Goal: Obtain resource: Download file/media

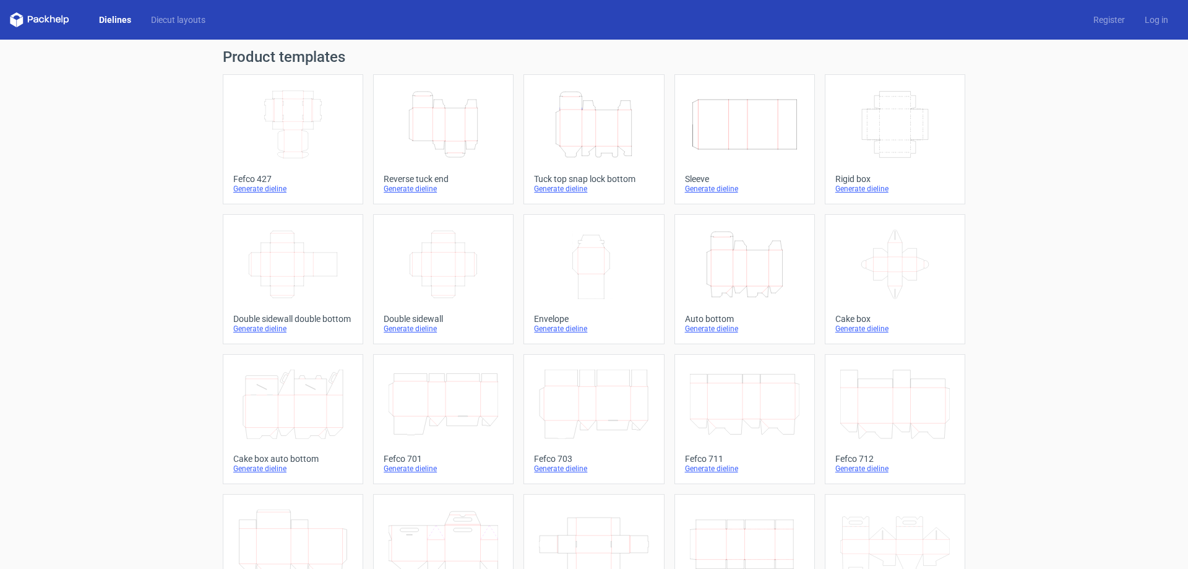
click at [450, 141] on icon "Height Depth Width" at bounding box center [443, 124] width 109 height 69
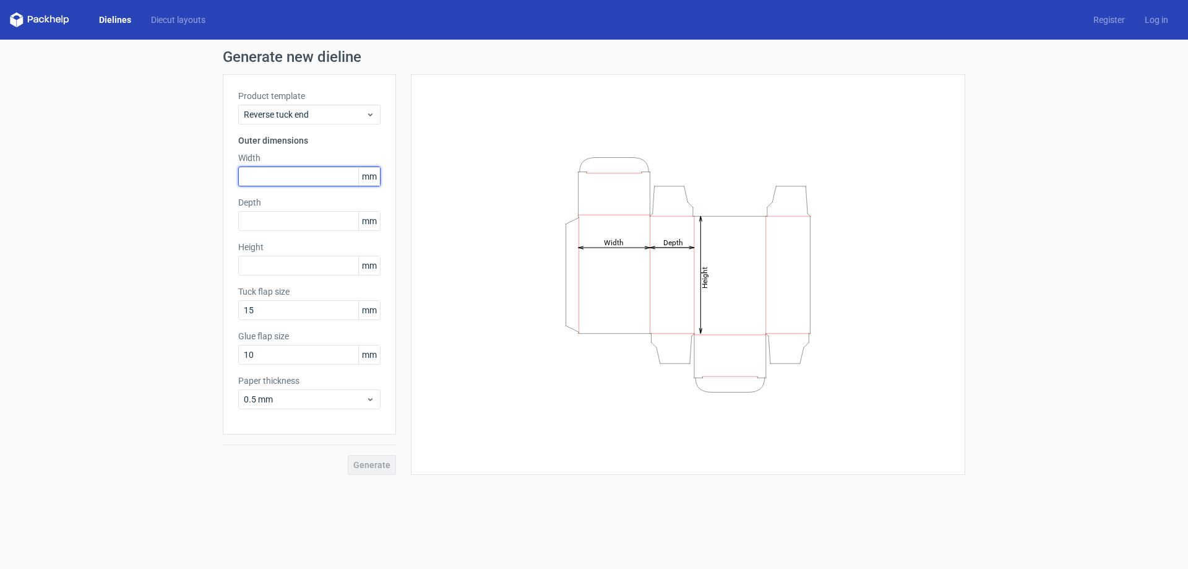
click at [307, 181] on input "text" at bounding box center [309, 176] width 142 height 20
type input "40"
type input "155"
click at [372, 466] on span "Generate" at bounding box center [371, 464] width 37 height 9
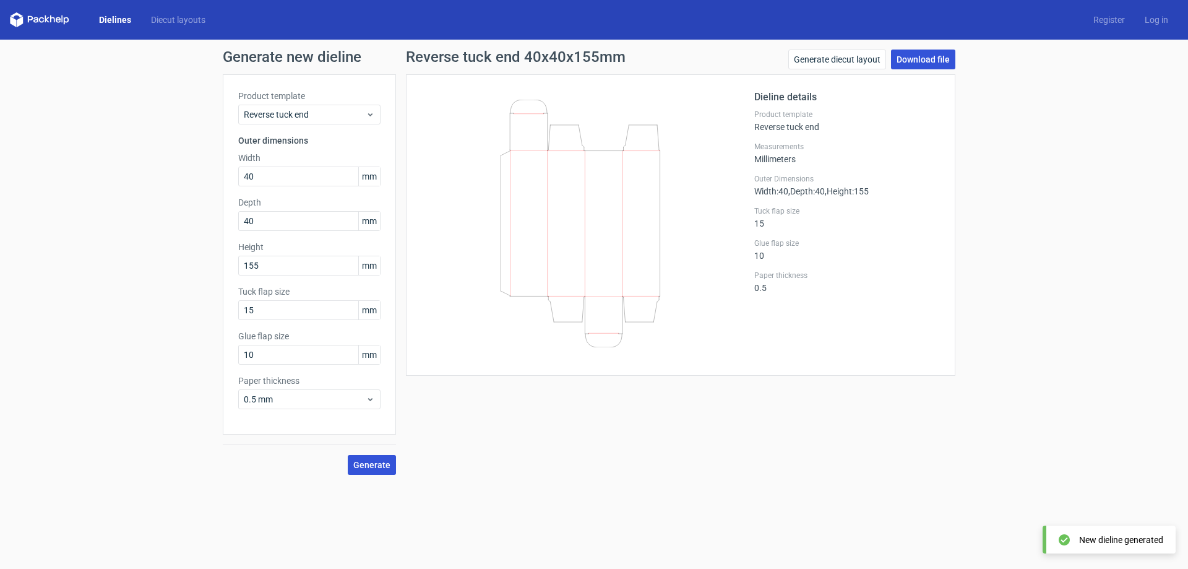
click at [927, 57] on link "Download file" at bounding box center [923, 59] width 64 height 20
drag, startPoint x: 291, startPoint y: 179, endPoint x: 190, endPoint y: 181, distance: 100.9
click at [190, 181] on div "Generate new dieline Product template Reverse tuck end Outer dimensions Width 4…" at bounding box center [594, 262] width 1188 height 445
type input "75"
type input "28"
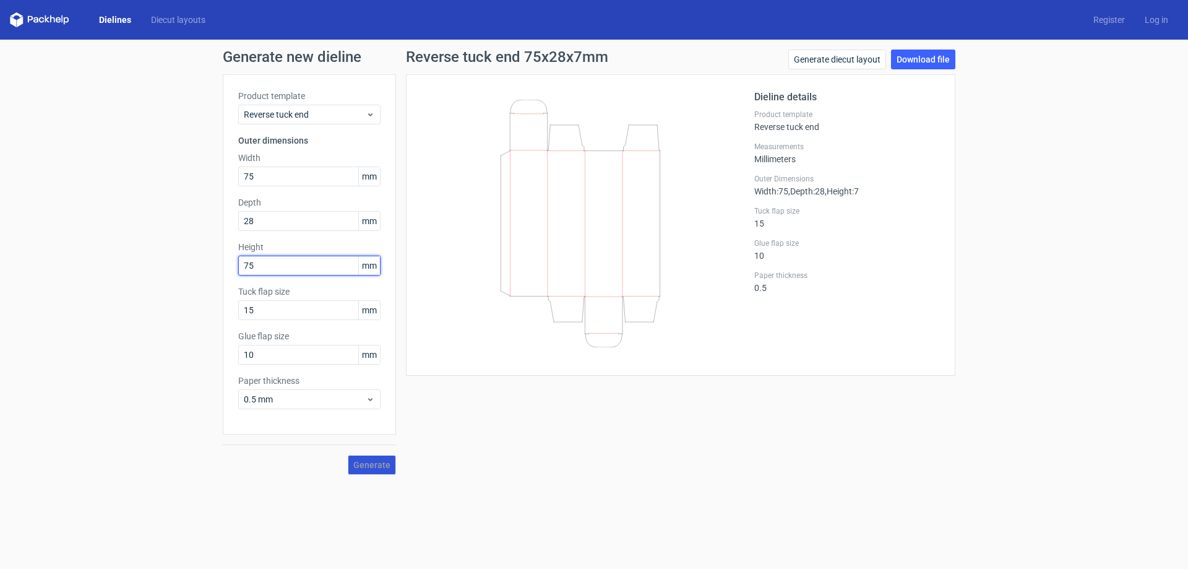
type input "75"
click at [371, 463] on span "Generate" at bounding box center [371, 464] width 37 height 9
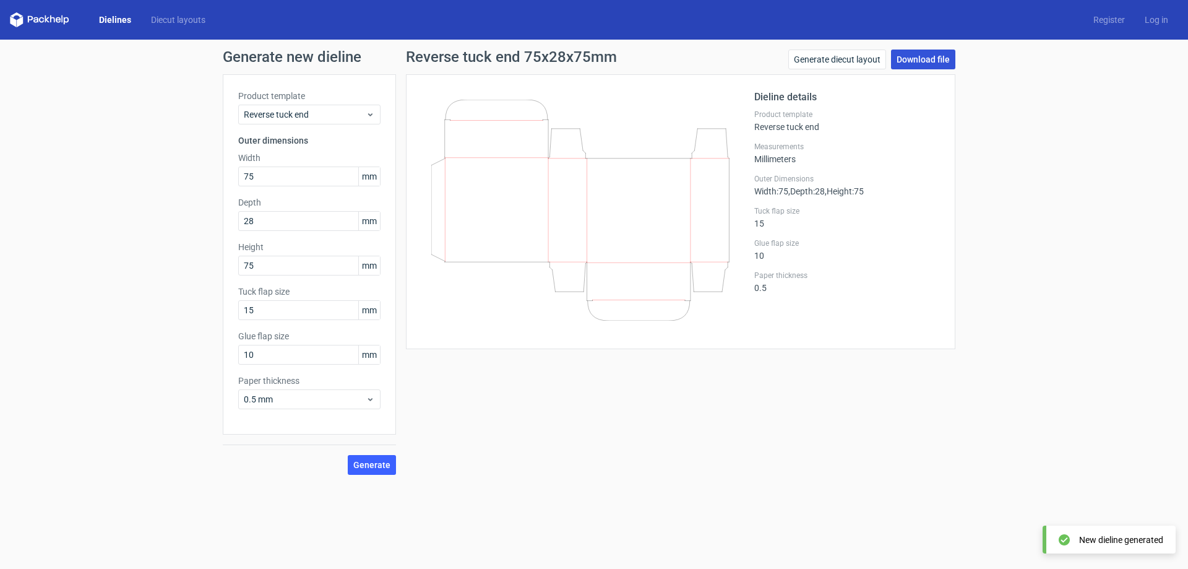
click at [942, 56] on link "Download file" at bounding box center [923, 59] width 64 height 20
click at [332, 113] on span "Reverse tuck end" at bounding box center [305, 114] width 122 height 12
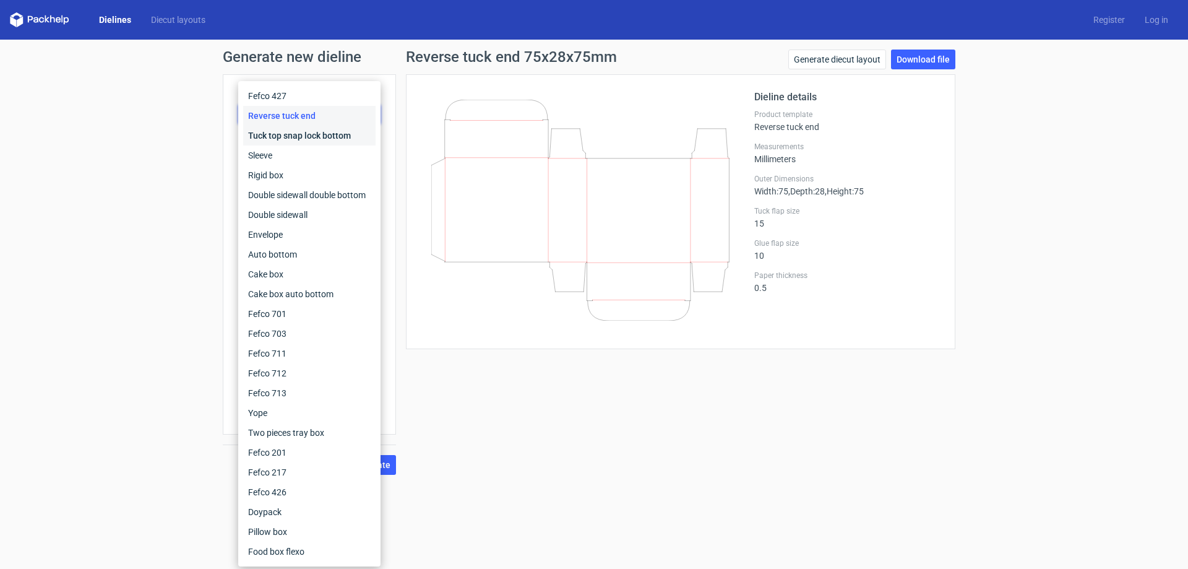
click at [317, 139] on div "Tuck top snap lock bottom" at bounding box center [309, 136] width 132 height 20
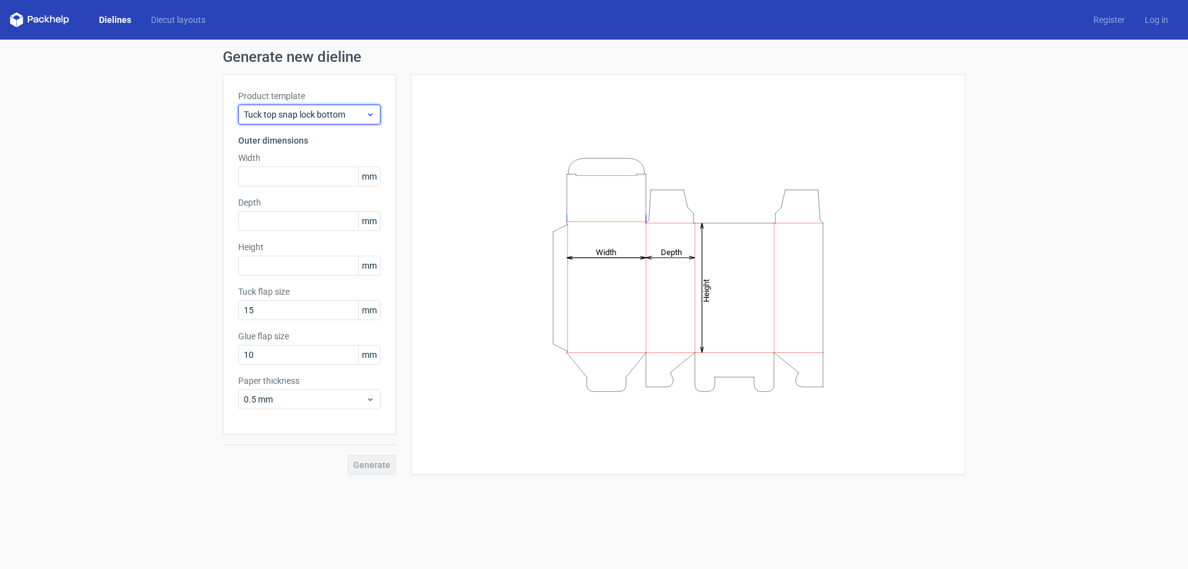
click at [318, 111] on span "Tuck top snap lock bottom" at bounding box center [305, 114] width 122 height 12
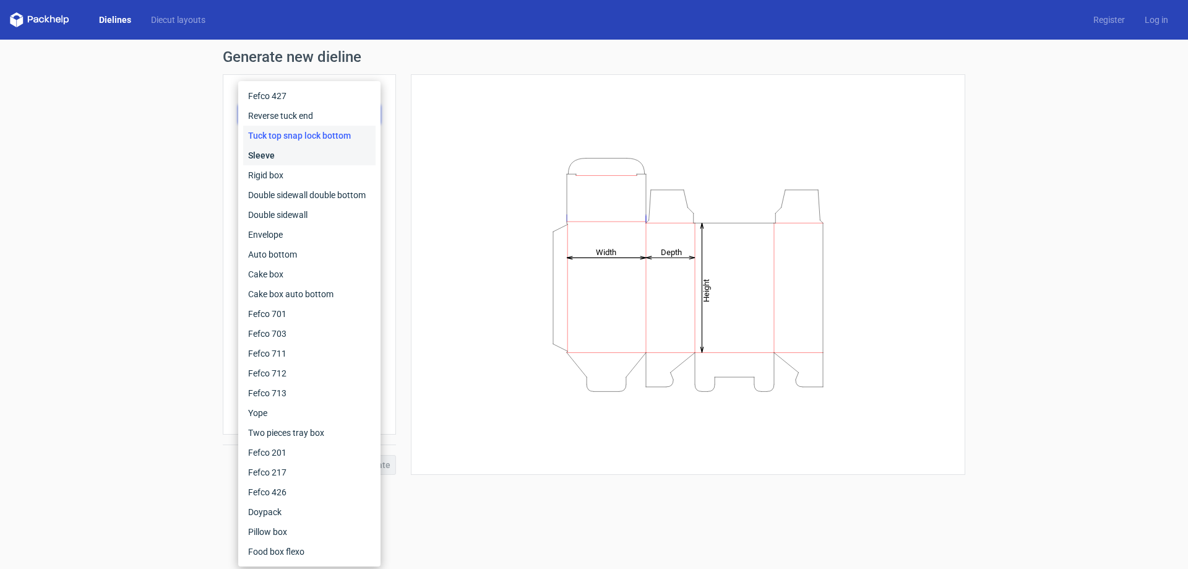
click at [290, 155] on div "Sleeve" at bounding box center [309, 155] width 132 height 20
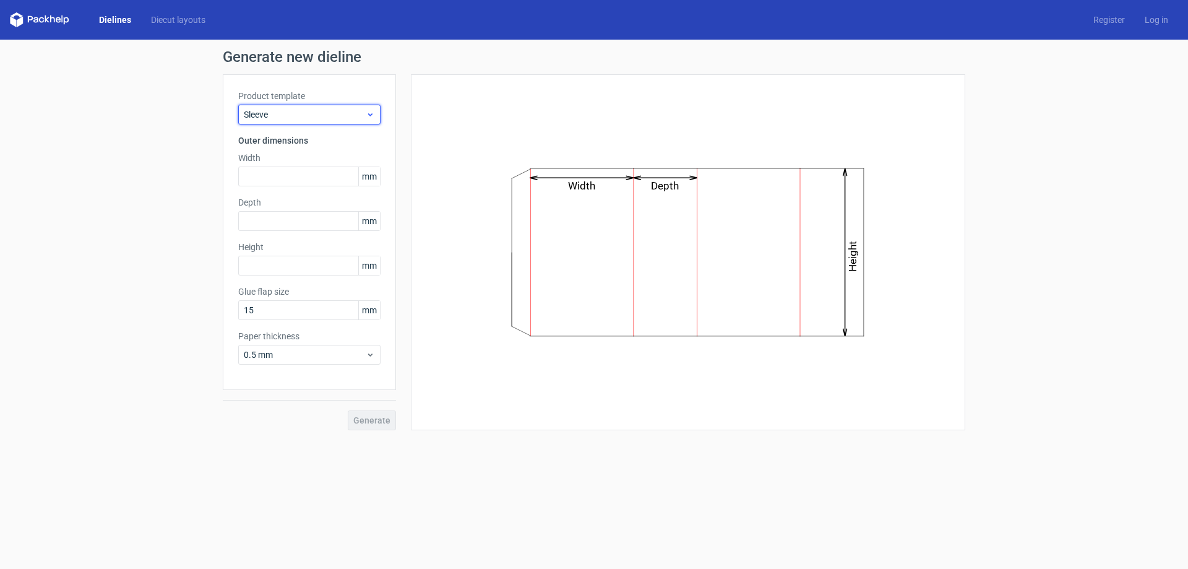
click at [302, 119] on span "Sleeve" at bounding box center [305, 114] width 122 height 12
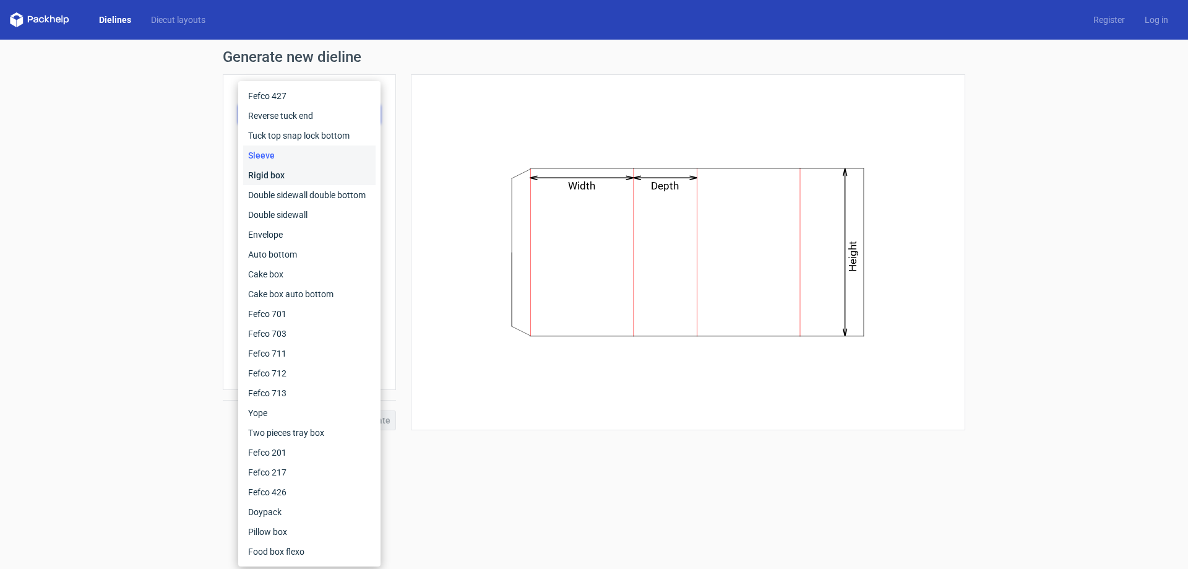
click at [286, 175] on div "Rigid box" at bounding box center [309, 175] width 132 height 20
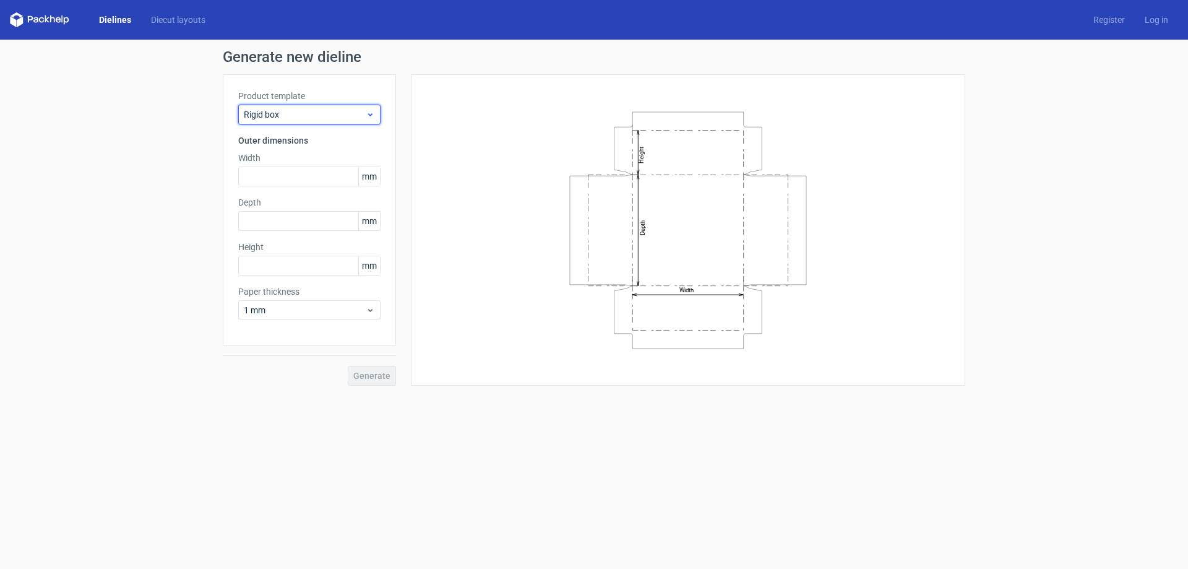
click at [313, 113] on span "Rigid box" at bounding box center [305, 114] width 122 height 12
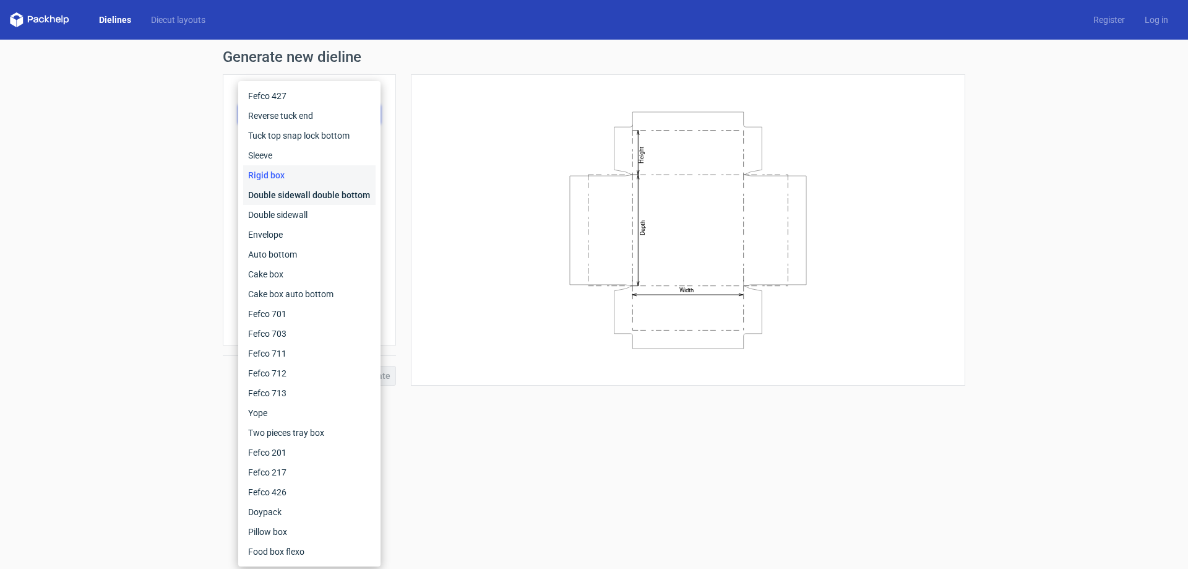
click at [299, 190] on div "Double sidewall double bottom" at bounding box center [309, 195] width 132 height 20
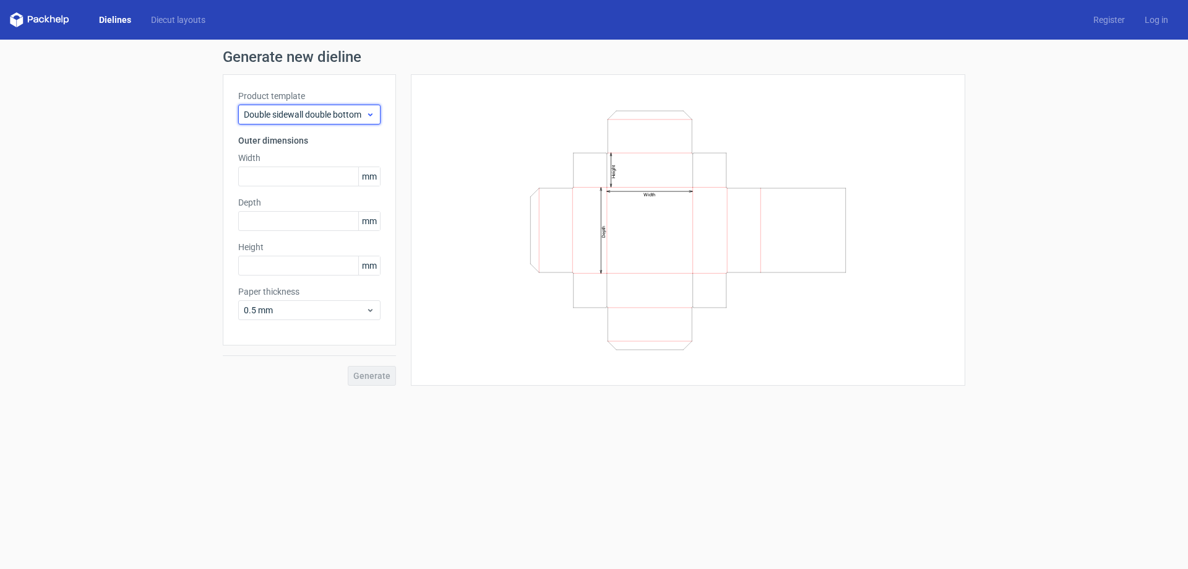
click at [324, 115] on span "Double sidewall double bottom" at bounding box center [305, 114] width 122 height 12
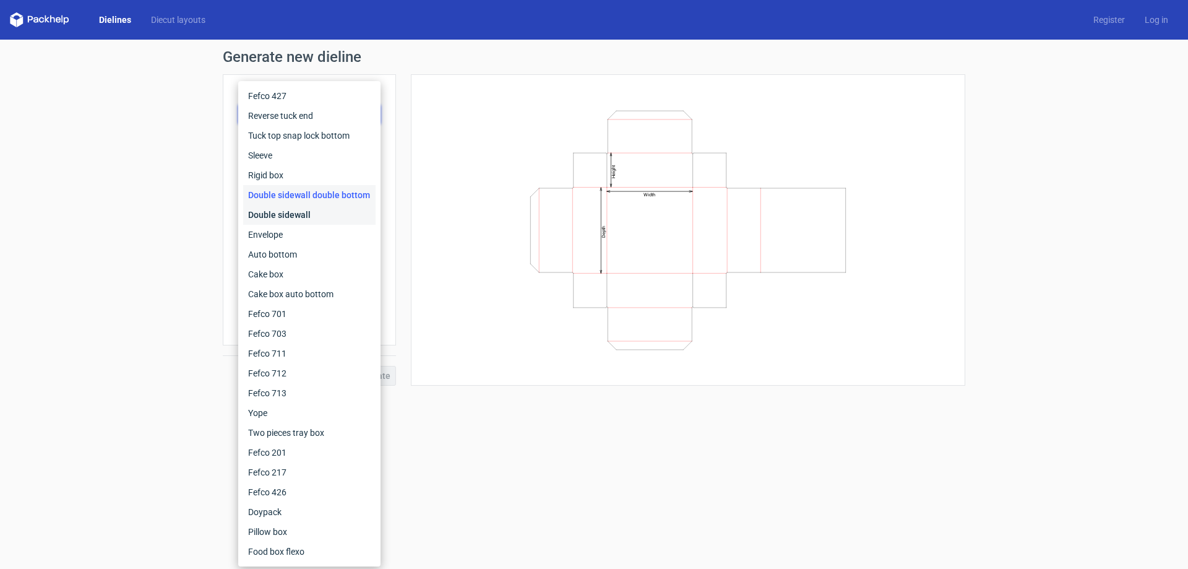
click at [299, 214] on div "Double sidewall" at bounding box center [309, 215] width 132 height 20
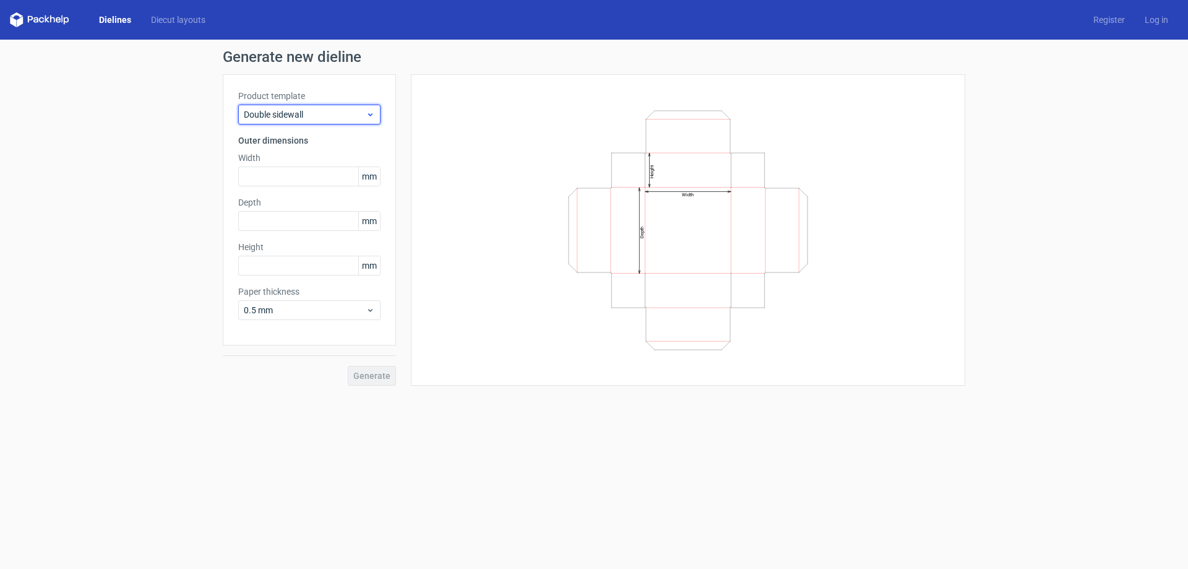
click at [312, 114] on span "Double sidewall" at bounding box center [305, 114] width 122 height 12
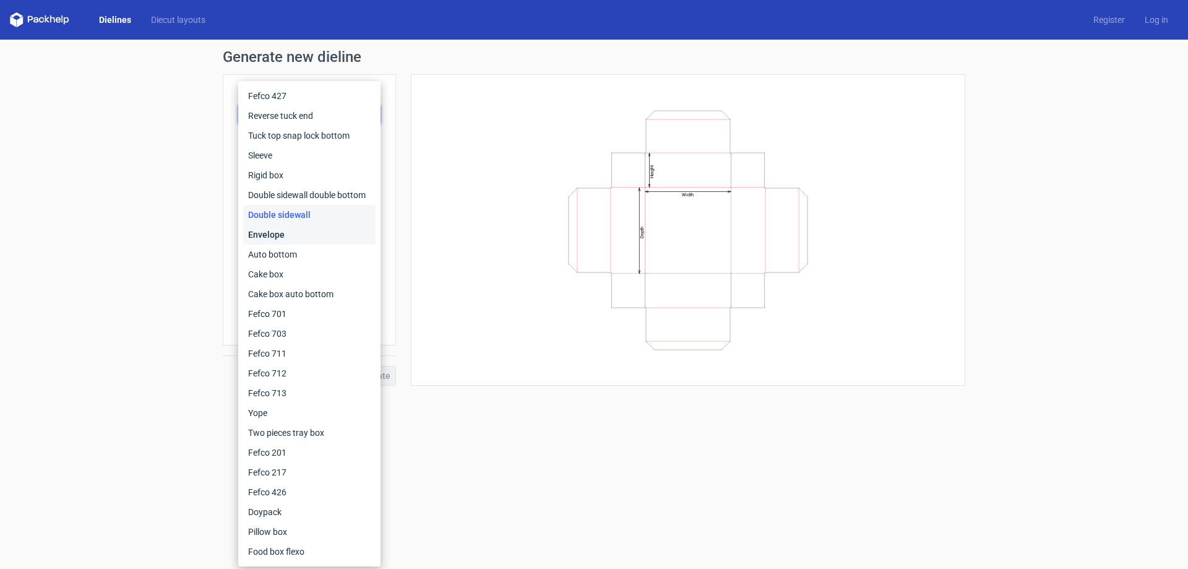
click at [280, 228] on div "Envelope" at bounding box center [309, 235] width 132 height 20
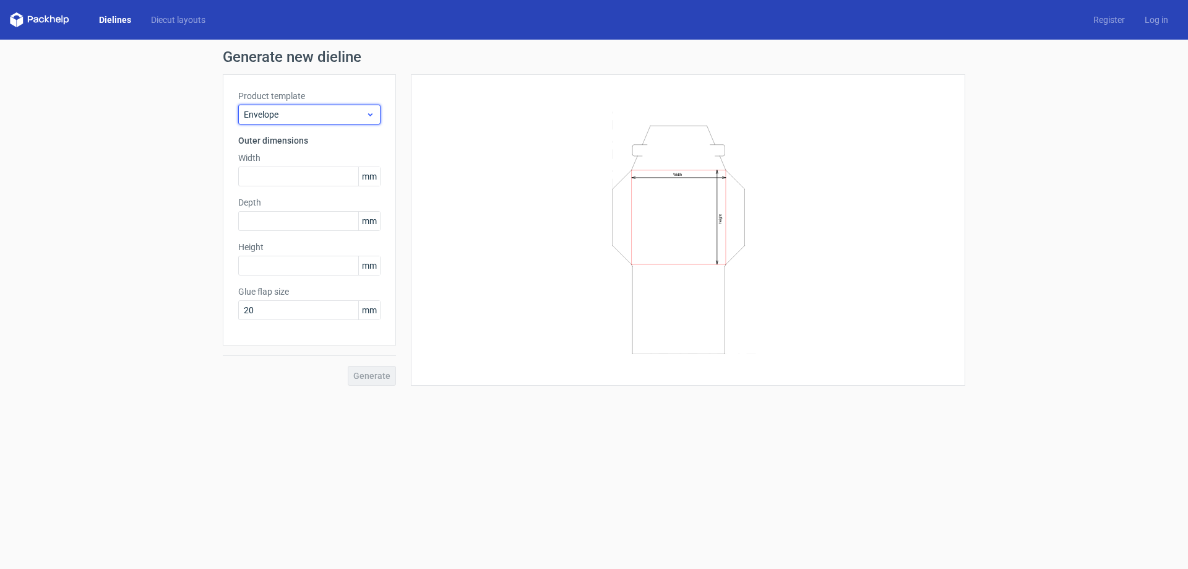
click at [309, 117] on span "Envelope" at bounding box center [305, 114] width 122 height 12
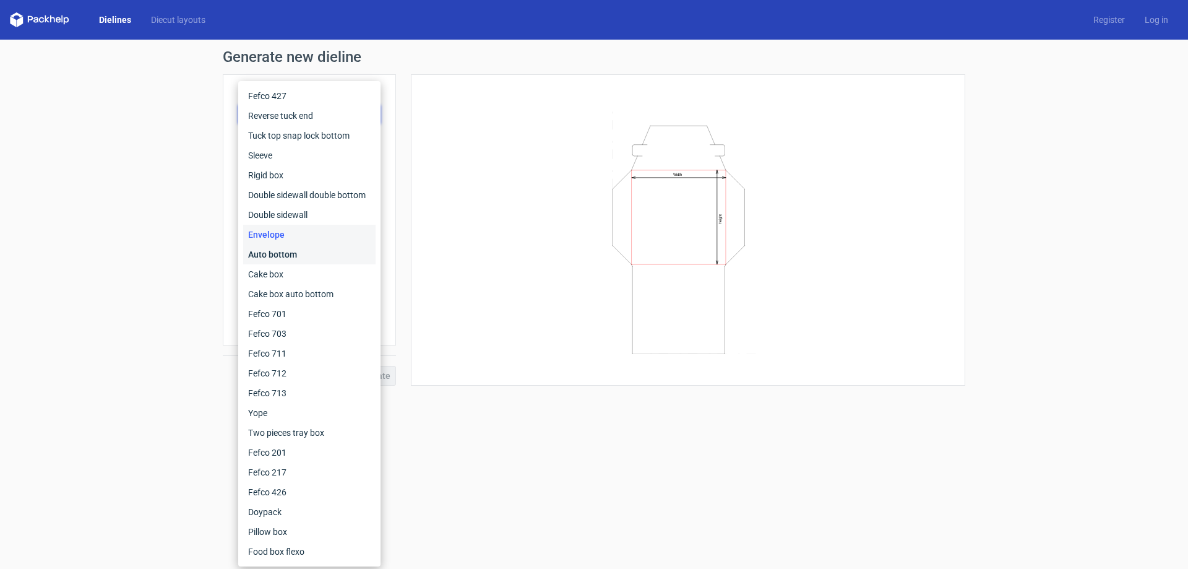
click at [301, 258] on div "Auto bottom" at bounding box center [309, 254] width 132 height 20
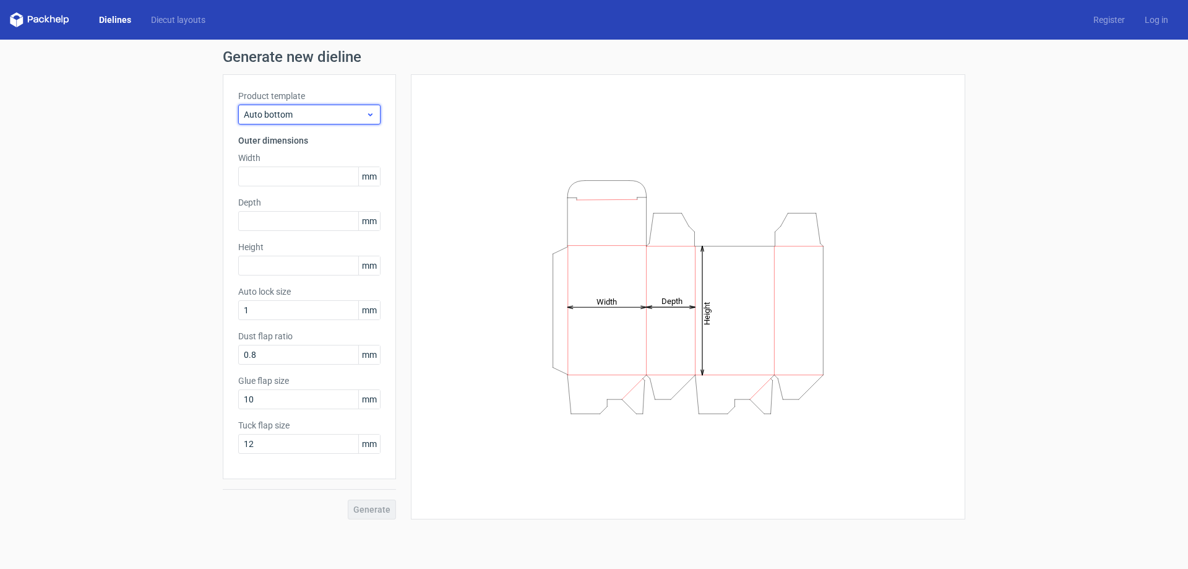
click at [297, 116] on span "Auto bottom" at bounding box center [305, 114] width 122 height 12
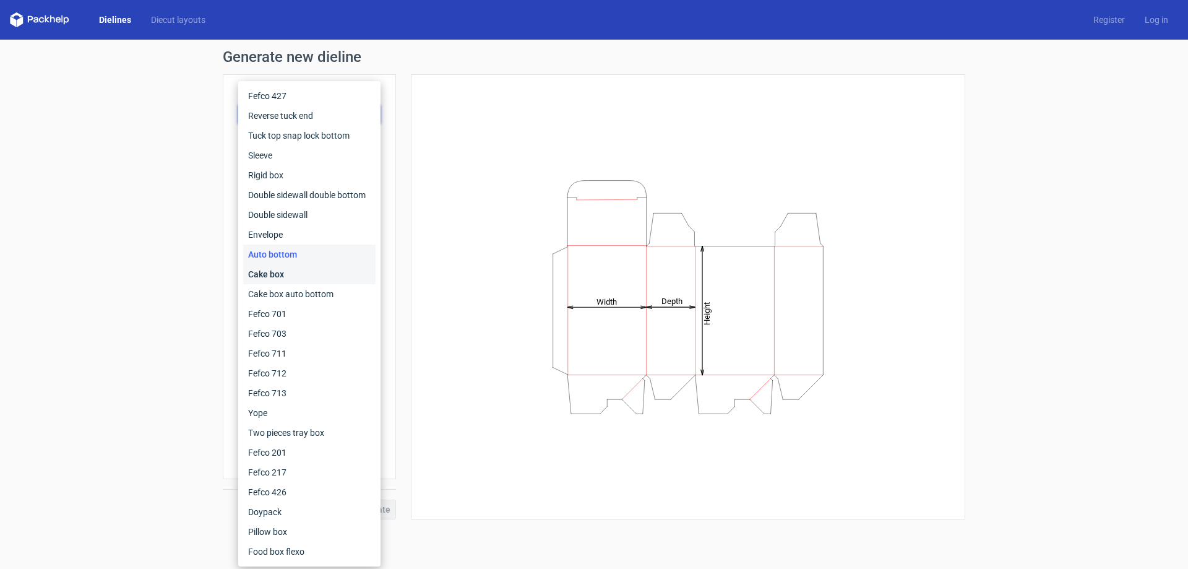
click at [303, 277] on div "Cake box" at bounding box center [309, 274] width 132 height 20
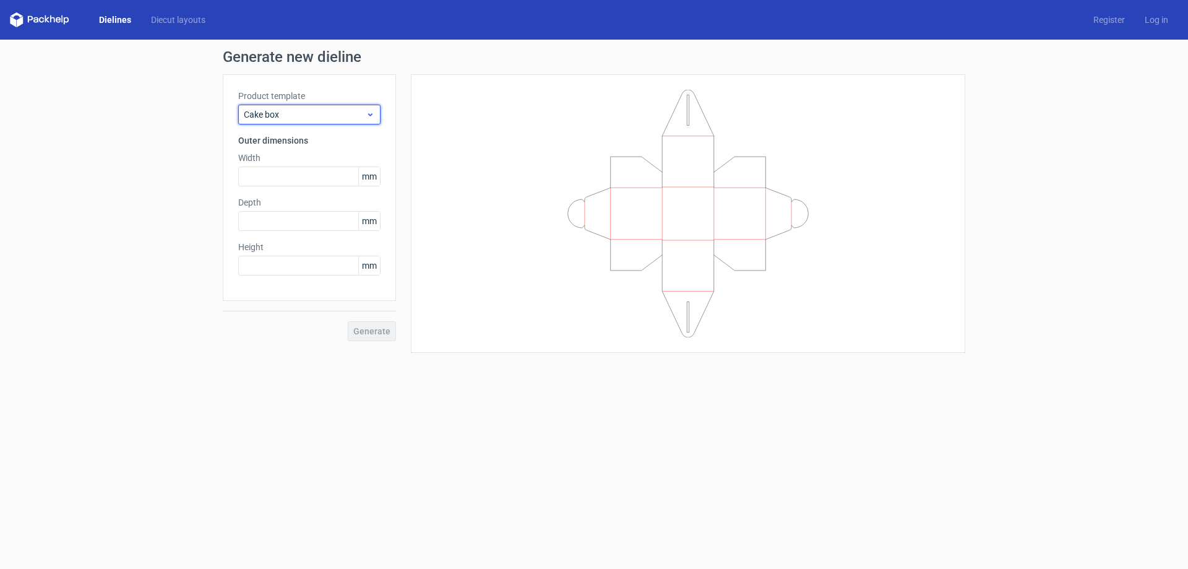
click at [312, 109] on span "Cake box" at bounding box center [305, 114] width 122 height 12
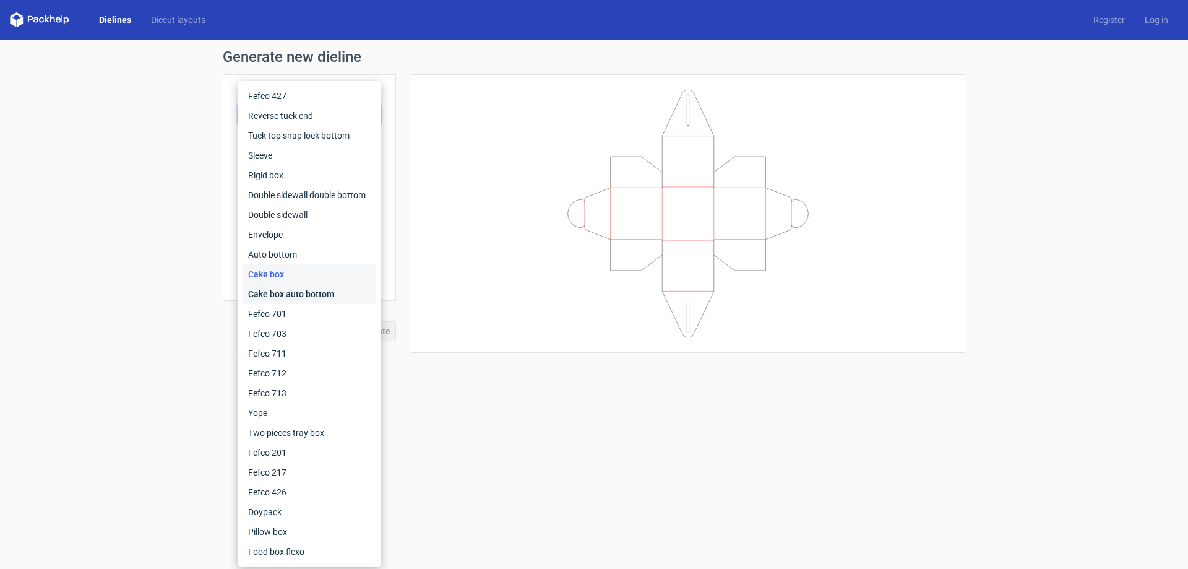
click at [309, 293] on div "Cake box auto bottom" at bounding box center [309, 294] width 132 height 20
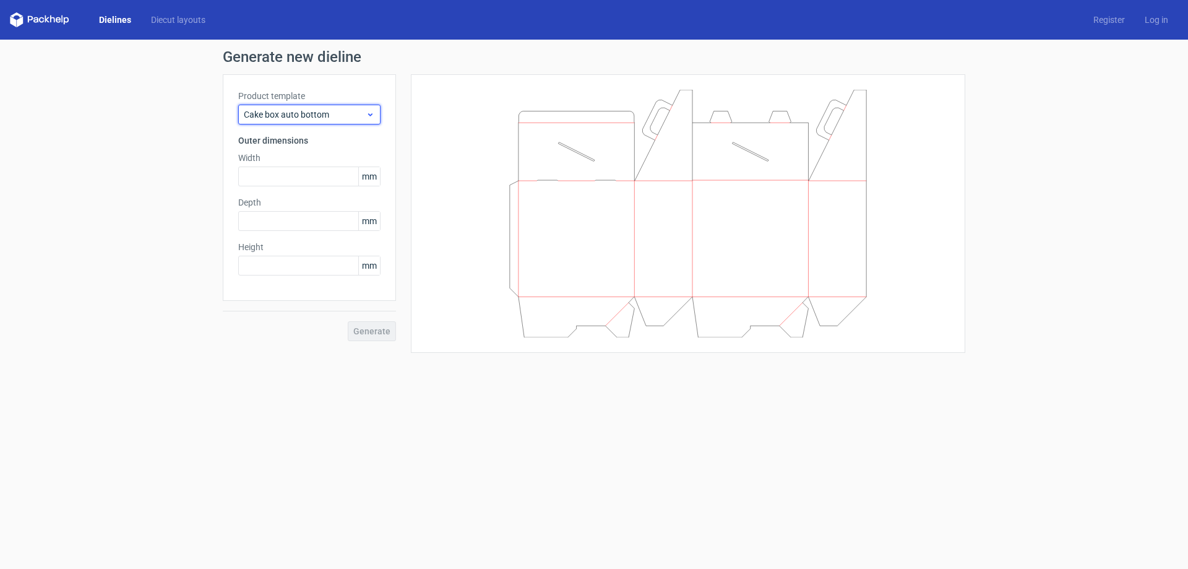
click at [326, 115] on span "Cake box auto bottom" at bounding box center [305, 114] width 122 height 12
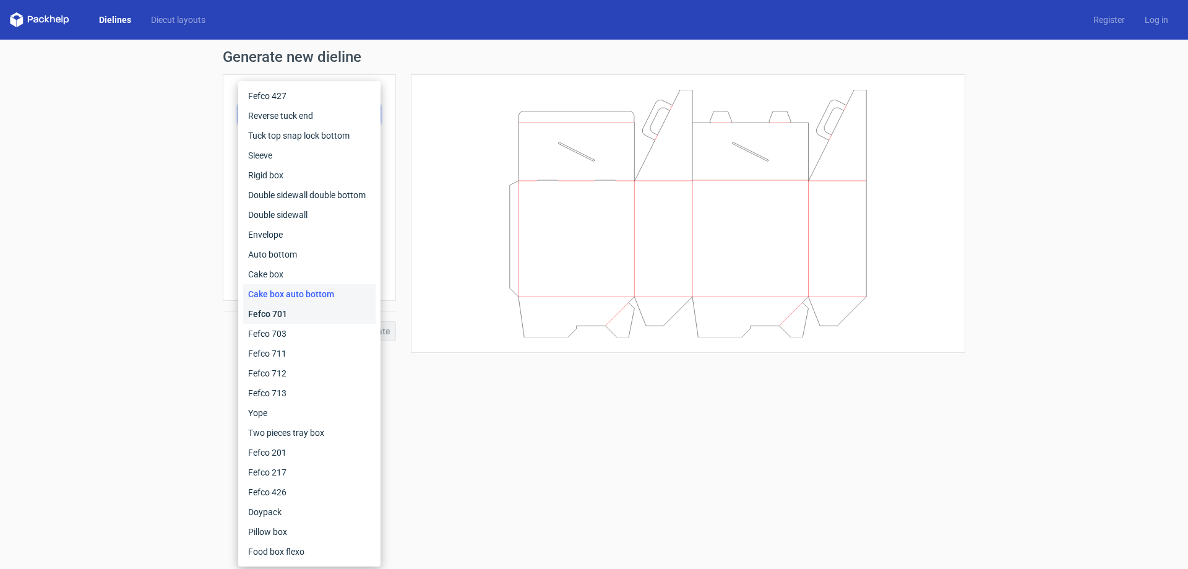
click at [306, 311] on div "Fefco 701" at bounding box center [309, 314] width 132 height 20
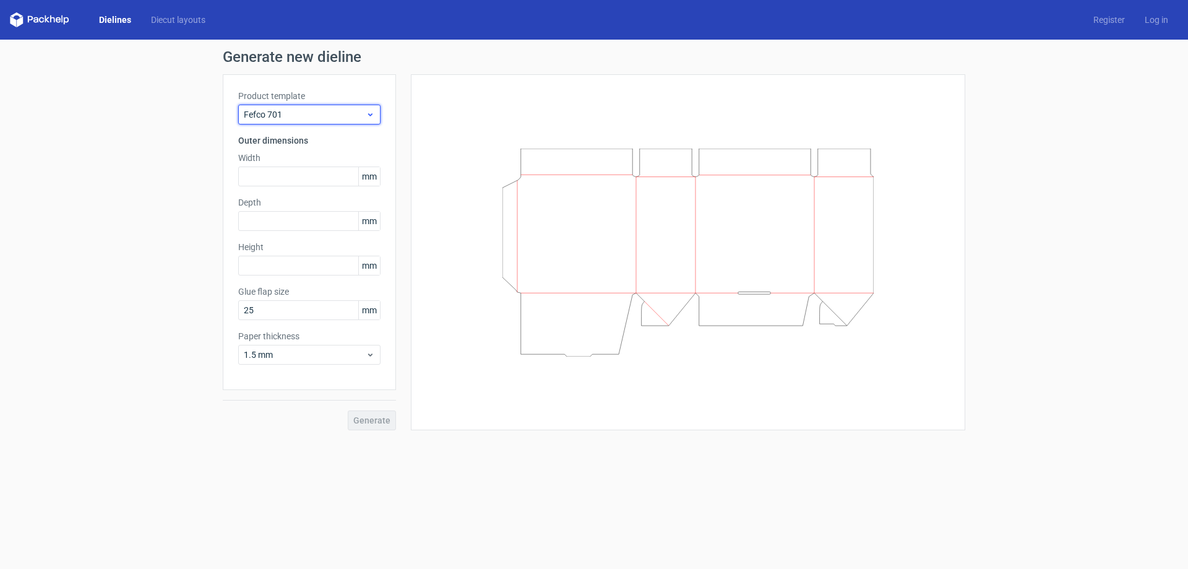
click at [328, 118] on span "Fefco 701" at bounding box center [305, 114] width 122 height 12
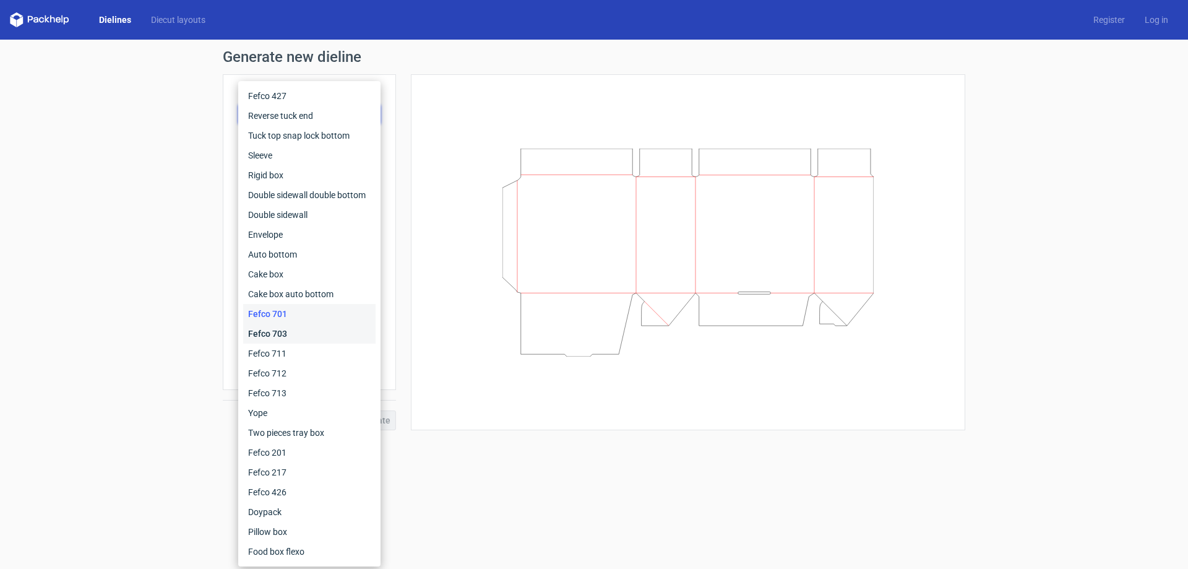
click at [321, 333] on div "Fefco 703" at bounding box center [309, 334] width 132 height 20
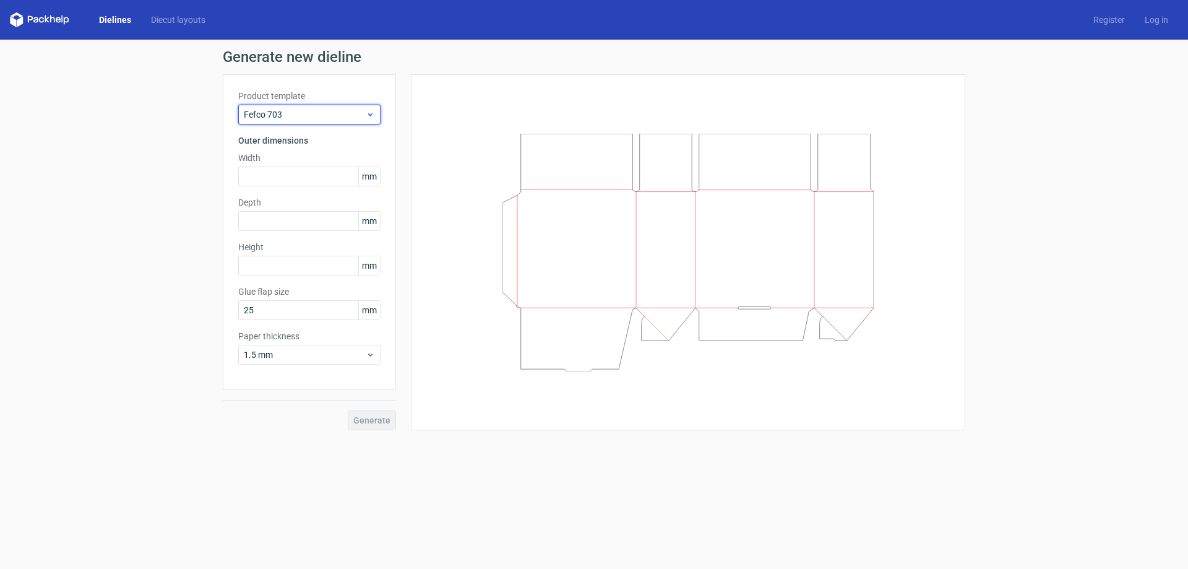
click at [315, 119] on span "Fefco 703" at bounding box center [305, 114] width 122 height 12
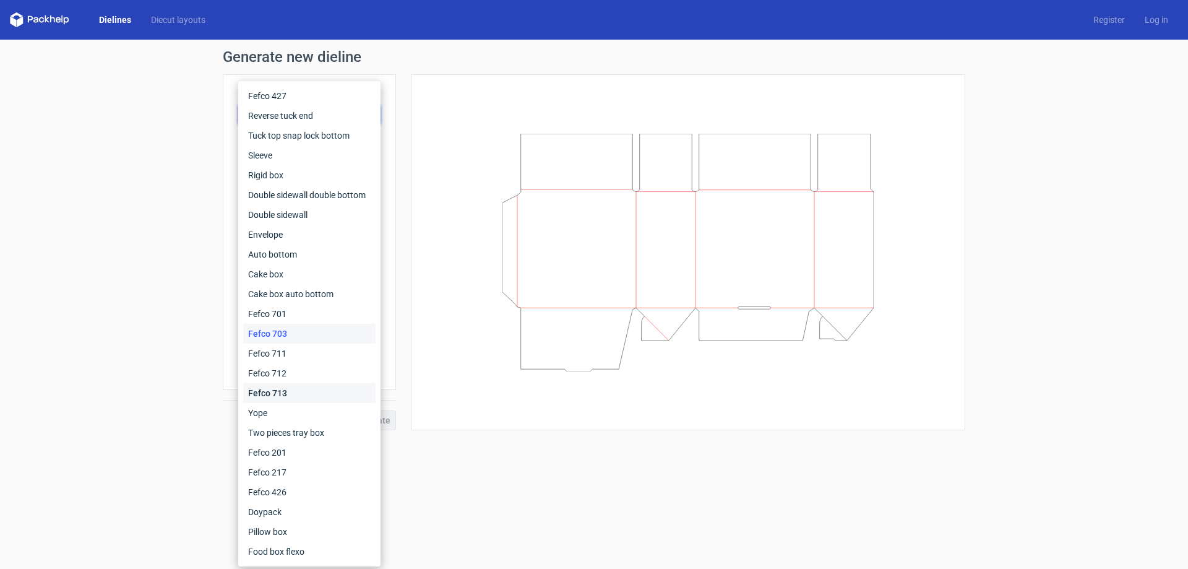
click at [328, 384] on div "Fefco 713" at bounding box center [309, 393] width 132 height 20
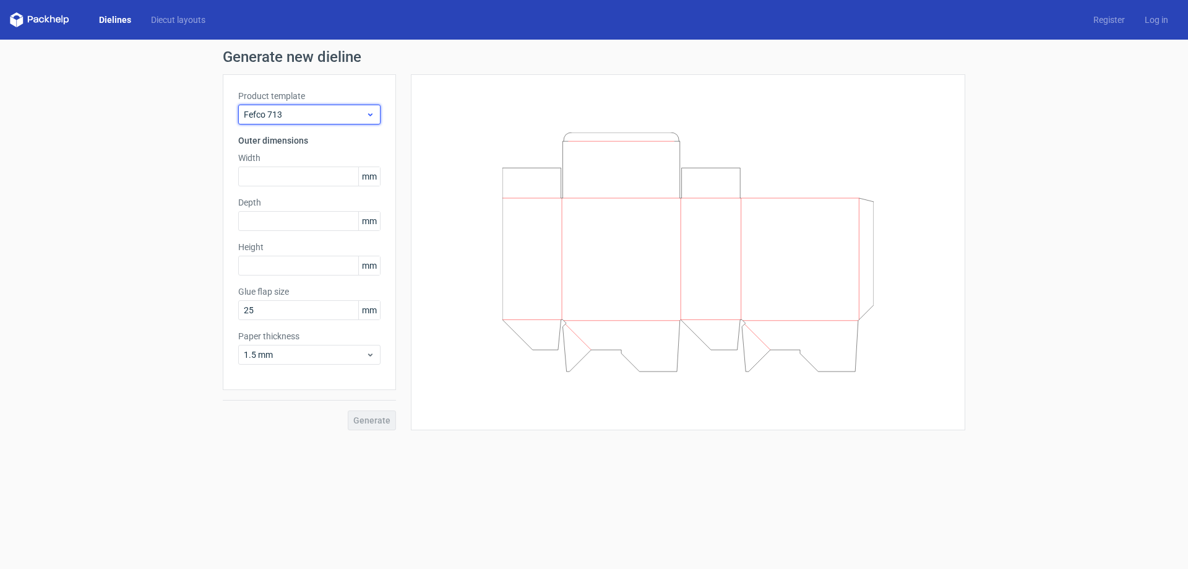
click at [328, 109] on span "Fefco 713" at bounding box center [305, 114] width 122 height 12
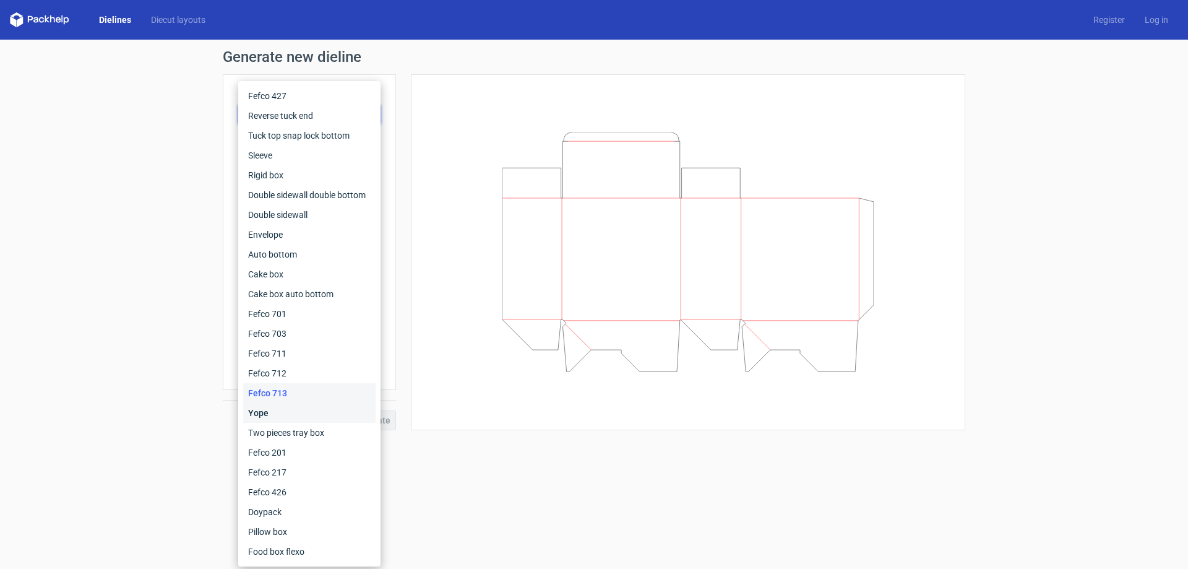
click at [321, 411] on div "Yope" at bounding box center [309, 413] width 132 height 20
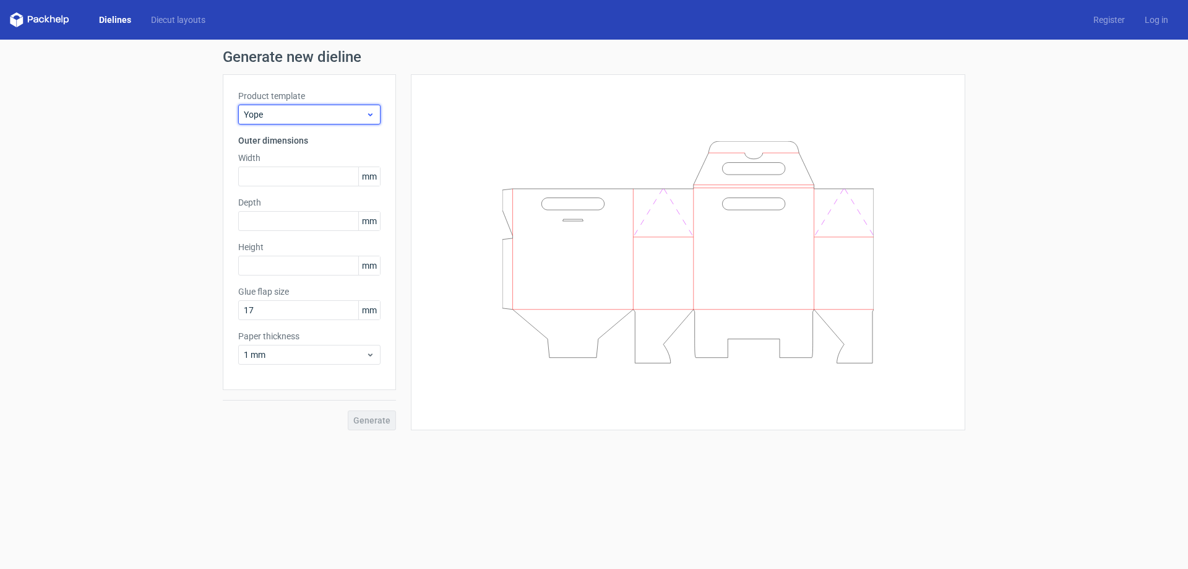
click at [324, 116] on span "Yope" at bounding box center [305, 114] width 122 height 12
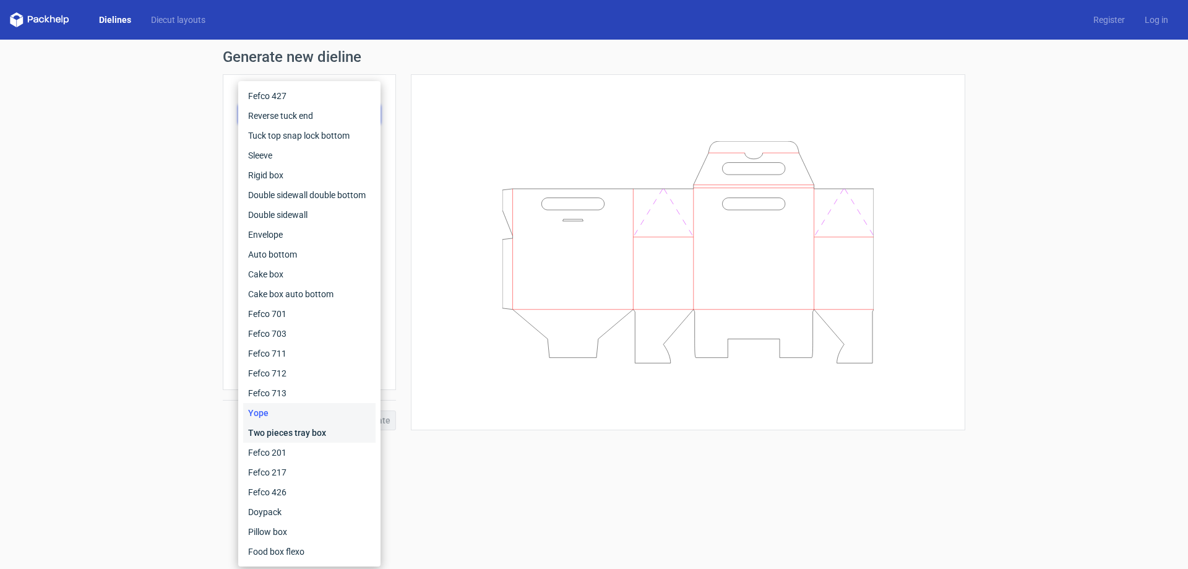
click at [333, 426] on div "Two pieces tray box" at bounding box center [309, 433] width 132 height 20
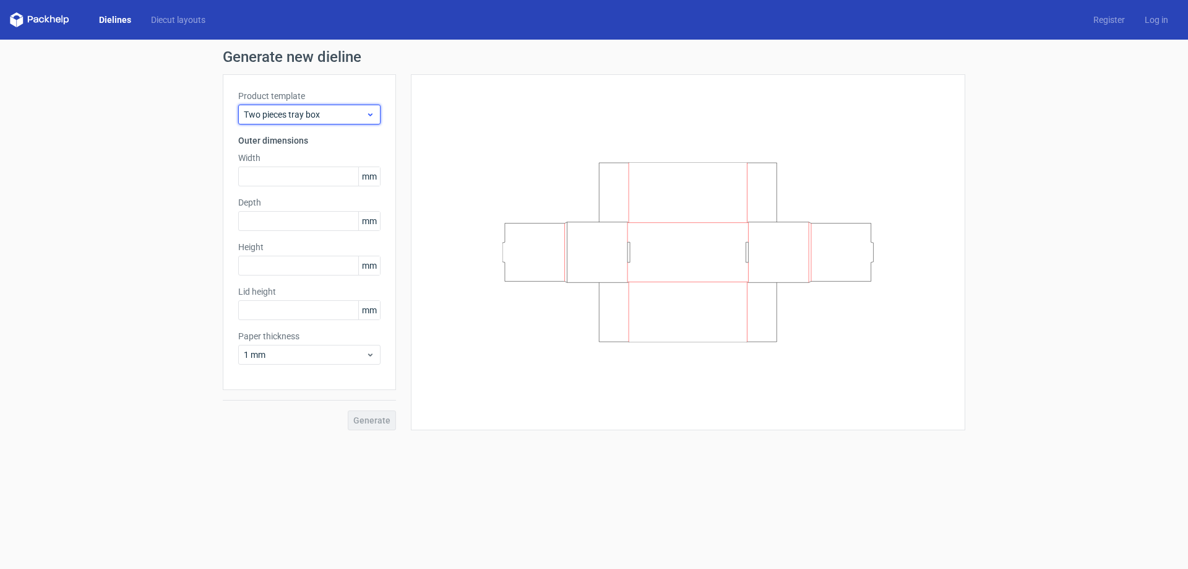
click at [319, 122] on div "Two pieces tray box" at bounding box center [309, 115] width 142 height 20
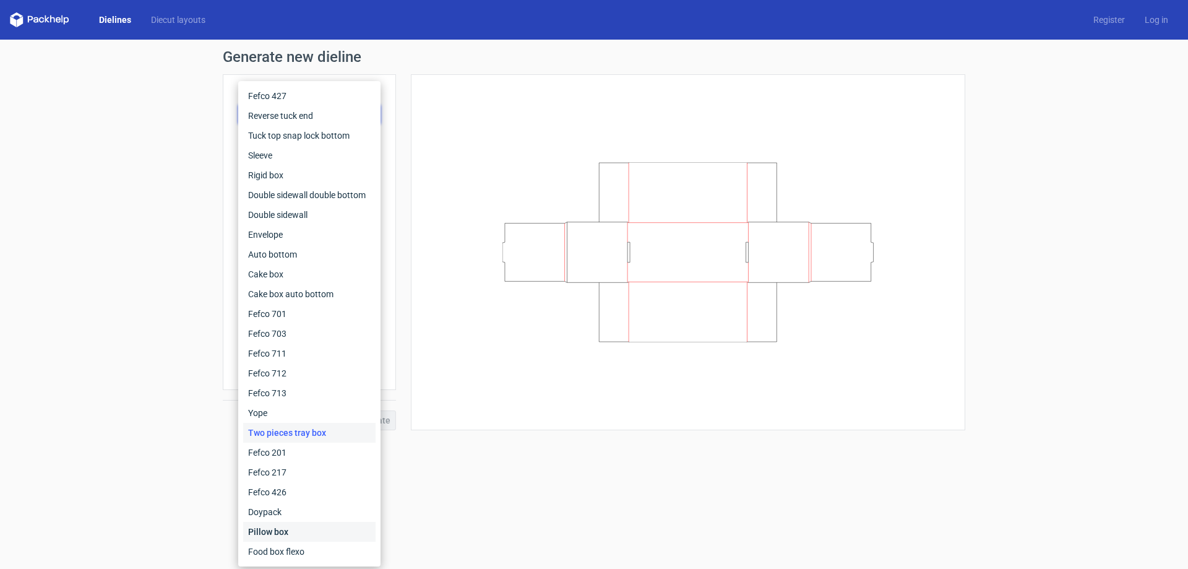
click at [298, 530] on div "Pillow box" at bounding box center [309, 532] width 132 height 20
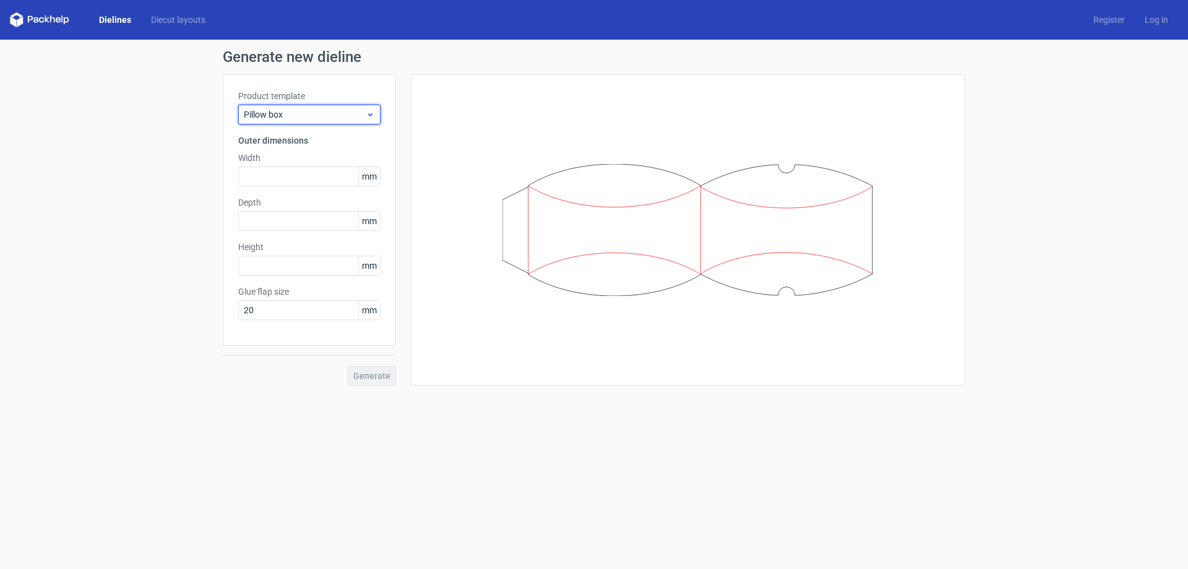
click at [319, 107] on div "Pillow box" at bounding box center [309, 115] width 142 height 20
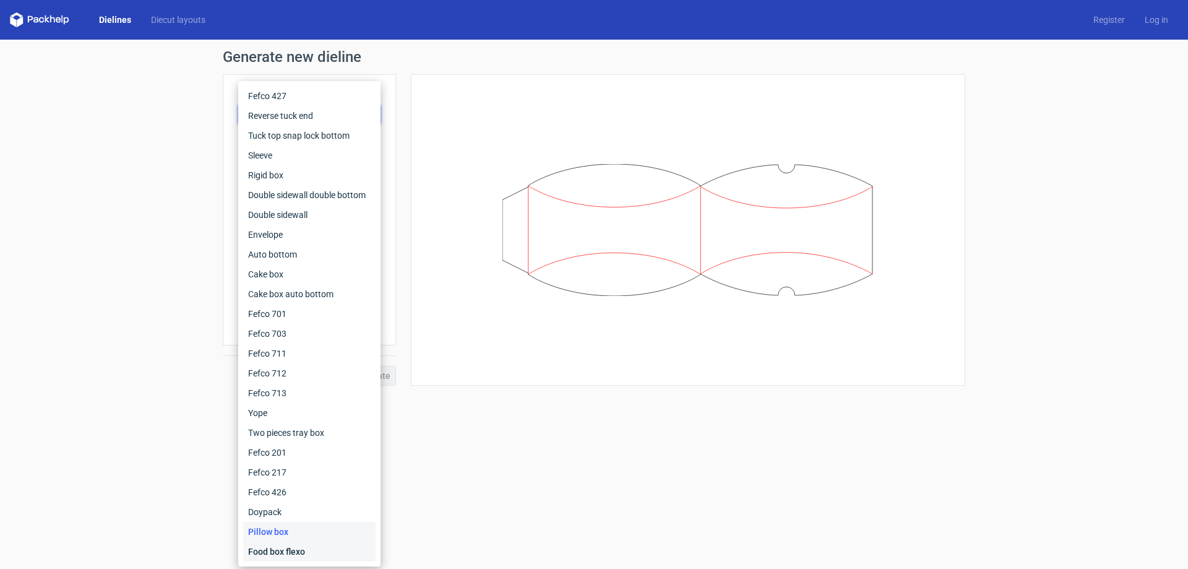
click at [291, 551] on div "Food box flexo" at bounding box center [309, 551] width 132 height 20
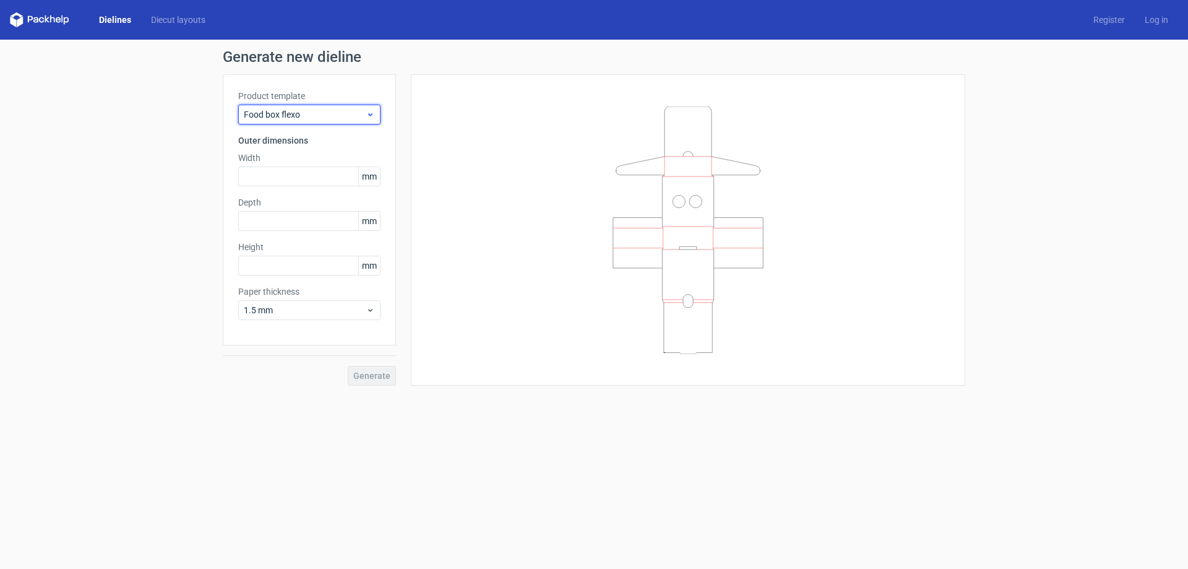
click at [307, 119] on span "Food box flexo" at bounding box center [305, 114] width 122 height 12
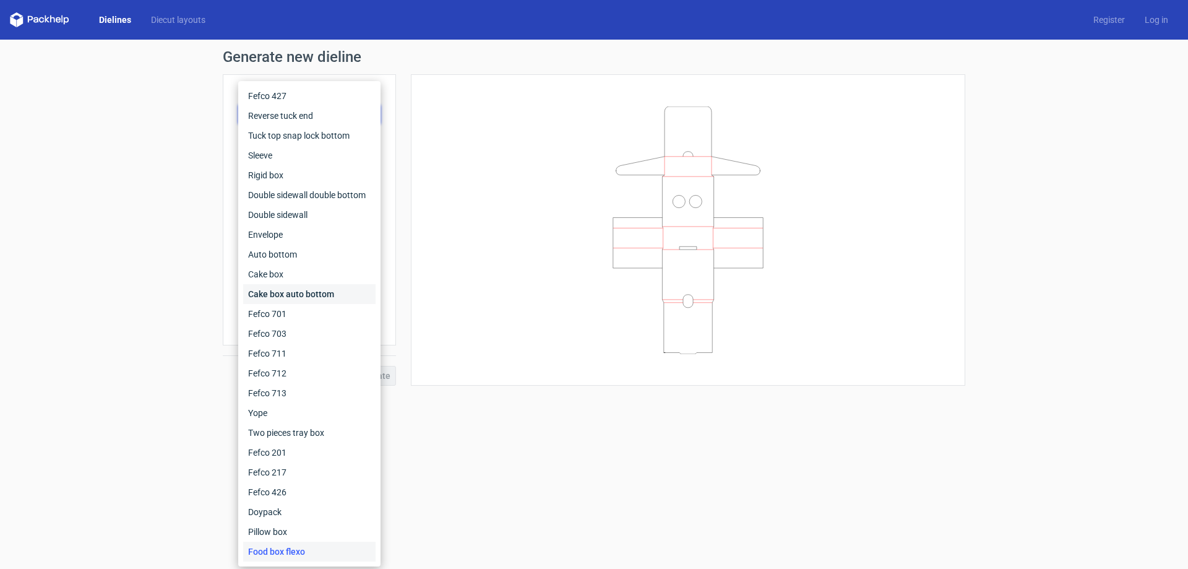
click at [336, 288] on div "Cake box auto bottom" at bounding box center [309, 294] width 132 height 20
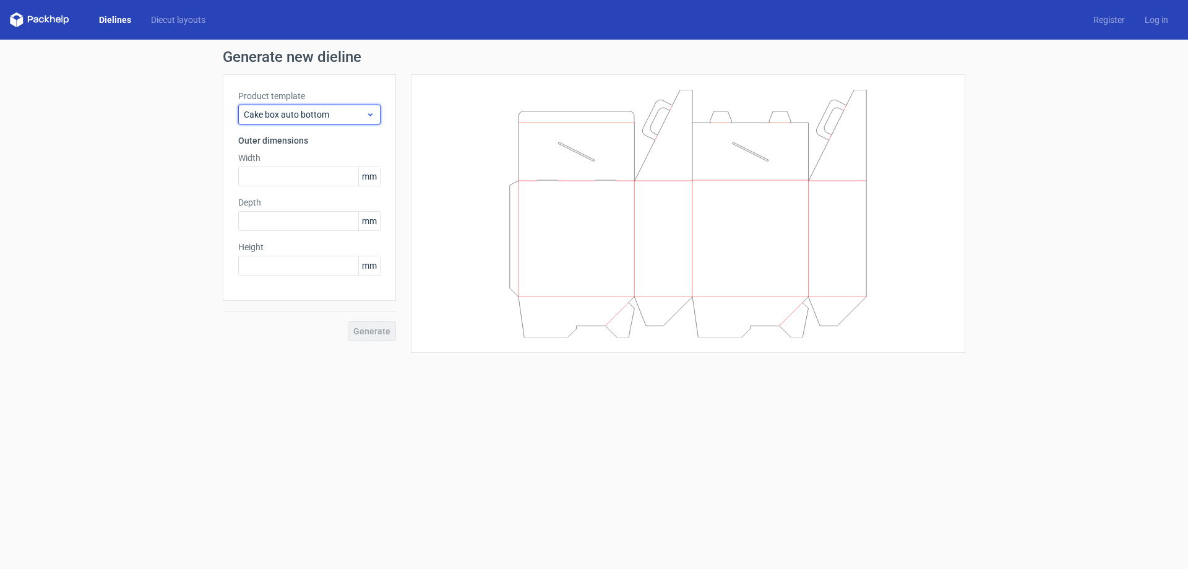
click at [322, 108] on span "Cake box auto bottom" at bounding box center [305, 114] width 122 height 12
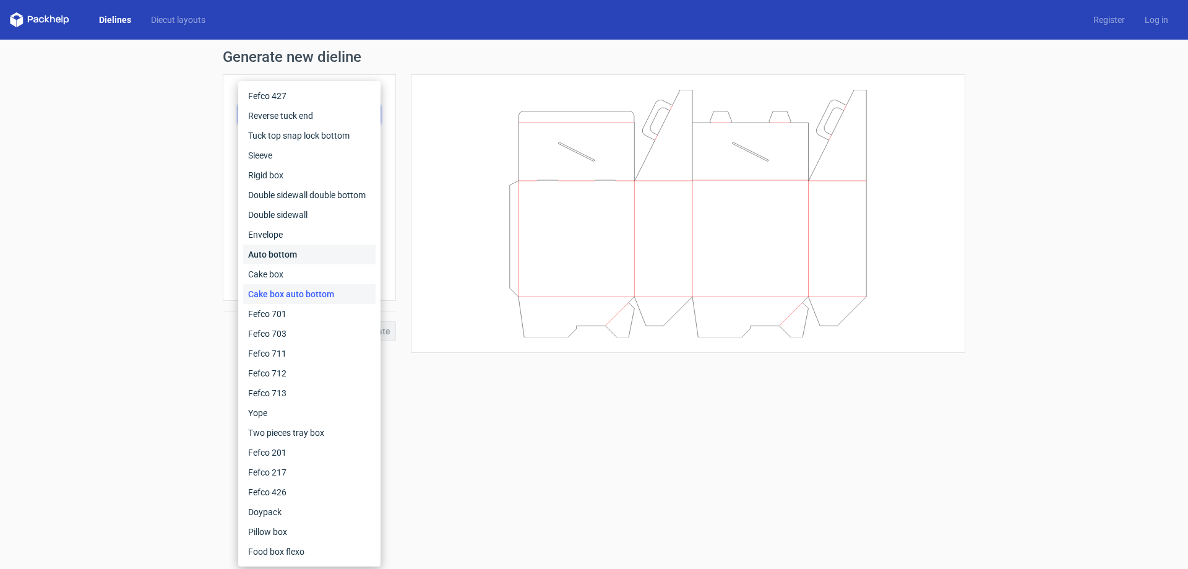
click at [321, 254] on div "Auto bottom" at bounding box center [309, 254] width 132 height 20
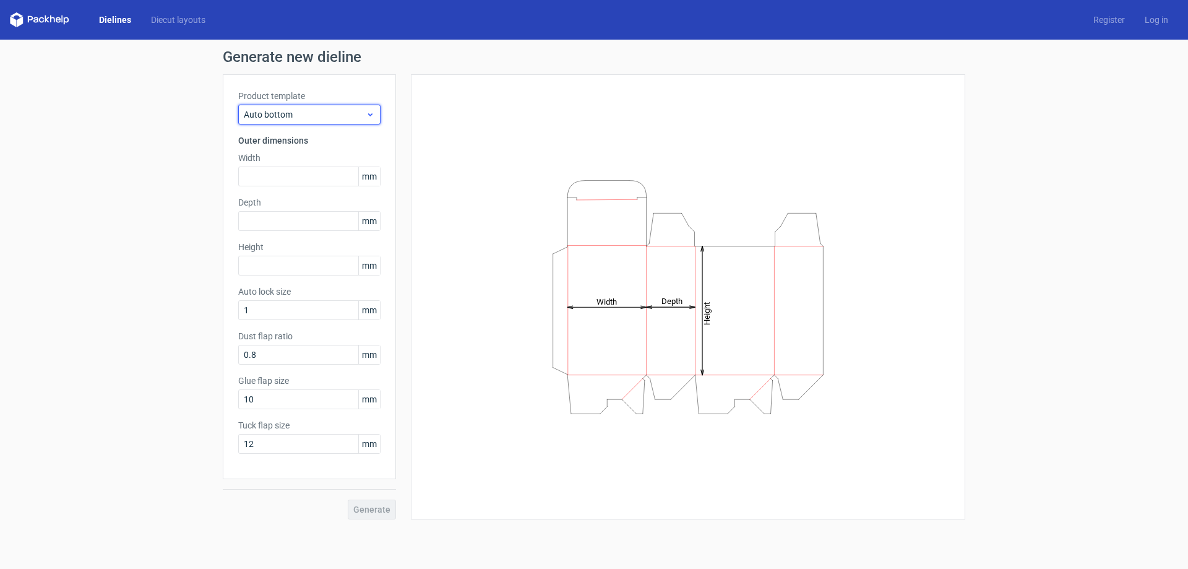
click at [294, 116] on span "Auto bottom" at bounding box center [305, 114] width 122 height 12
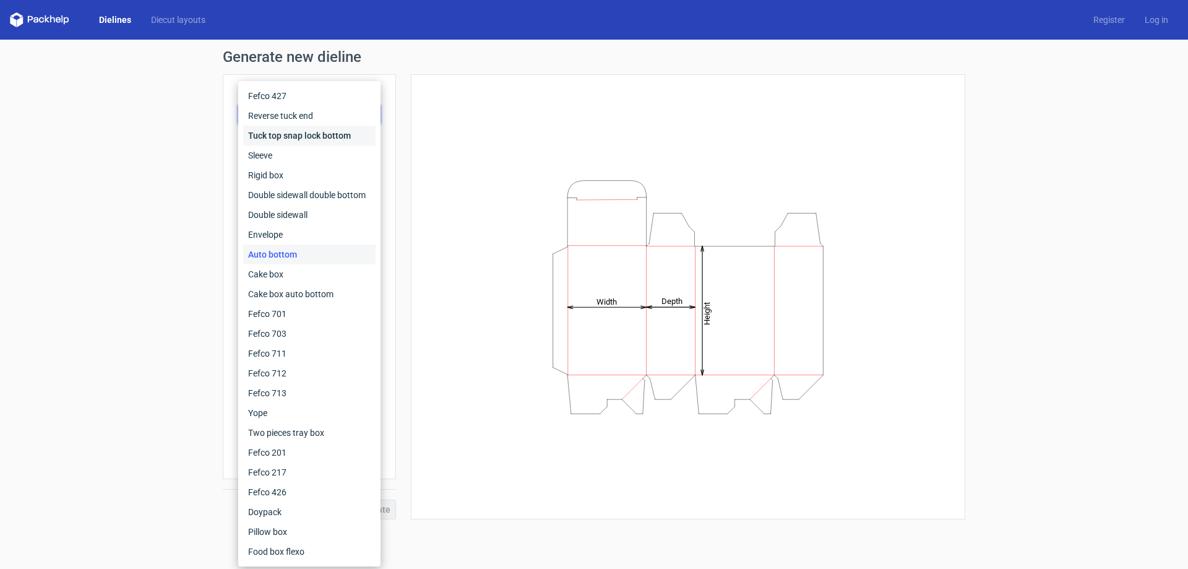
click at [295, 134] on div "Tuck top snap lock bottom" at bounding box center [309, 136] width 132 height 20
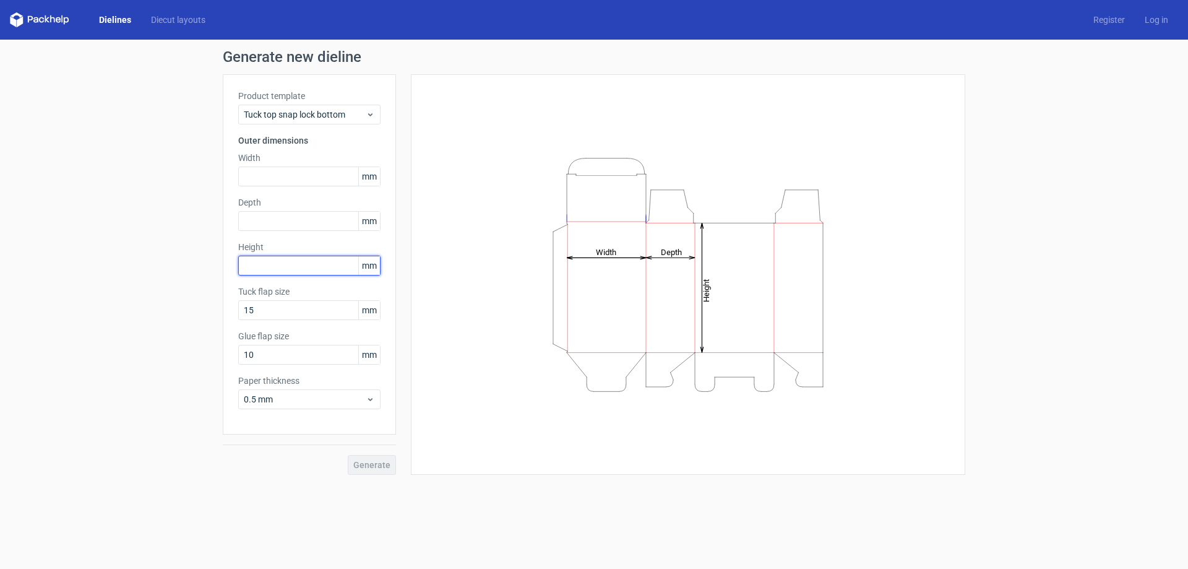
click at [268, 267] on input "text" at bounding box center [309, 265] width 142 height 20
type input "125"
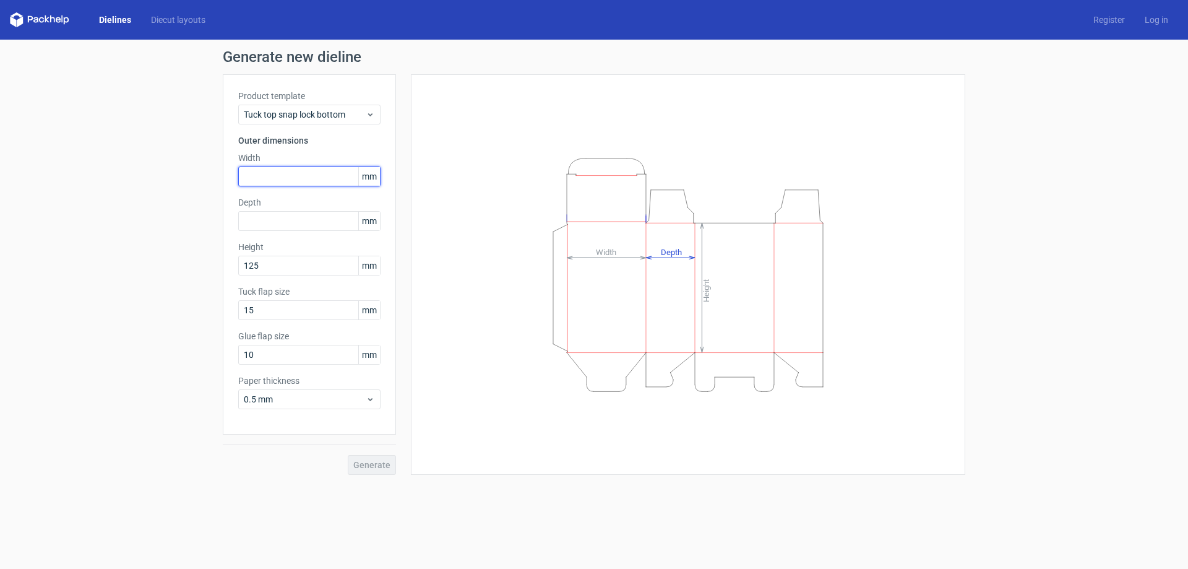
click at [262, 178] on input "text" at bounding box center [309, 176] width 142 height 20
type input "125"
type input "65"
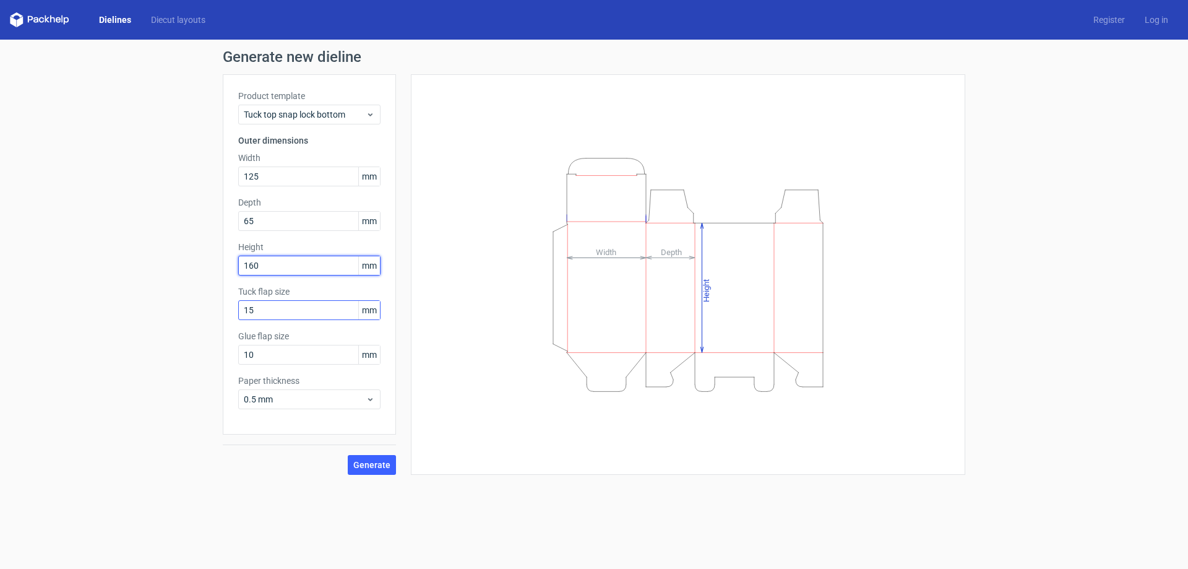
type input "160"
click at [384, 461] on span "Generate" at bounding box center [371, 464] width 37 height 9
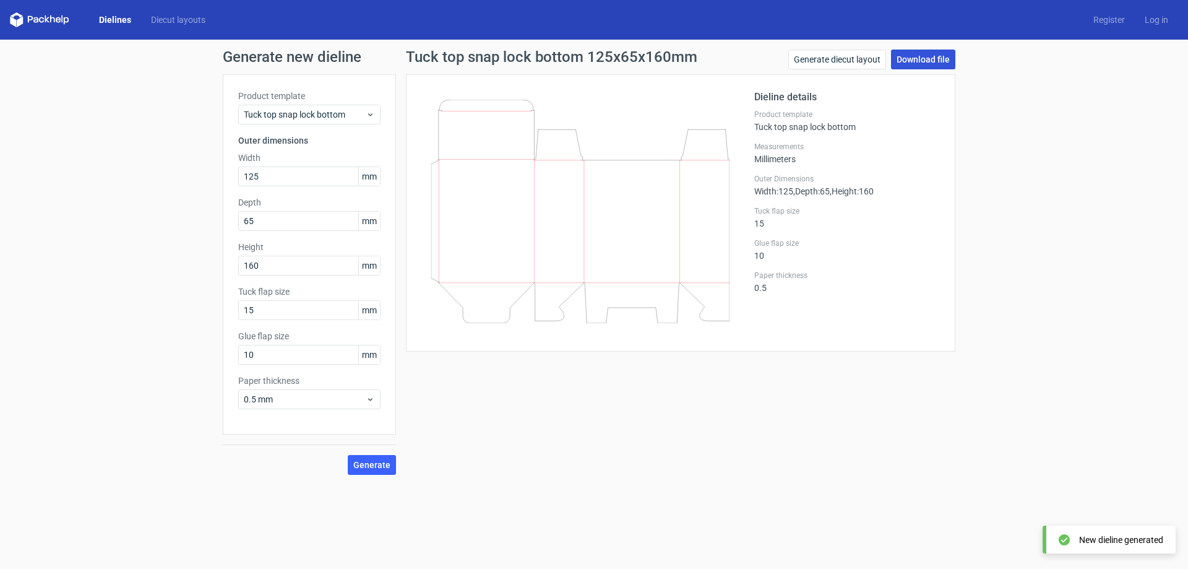
click at [909, 59] on link "Download file" at bounding box center [923, 59] width 64 height 20
click at [157, 22] on link "Diecut layouts" at bounding box center [178, 20] width 74 height 12
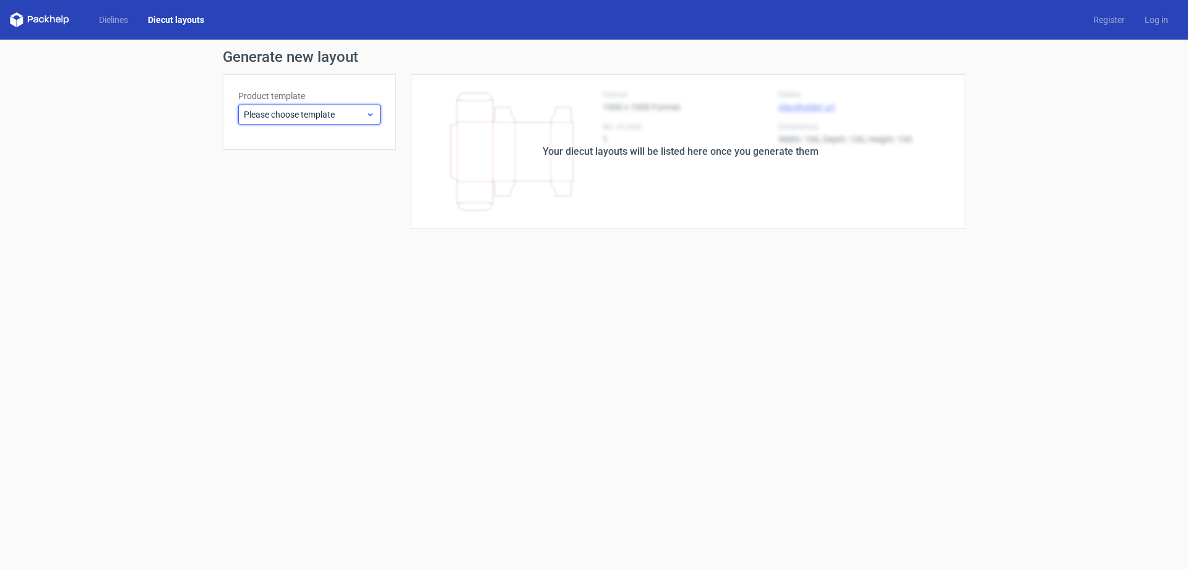
click at [285, 116] on span "Please choose template" at bounding box center [305, 114] width 122 height 12
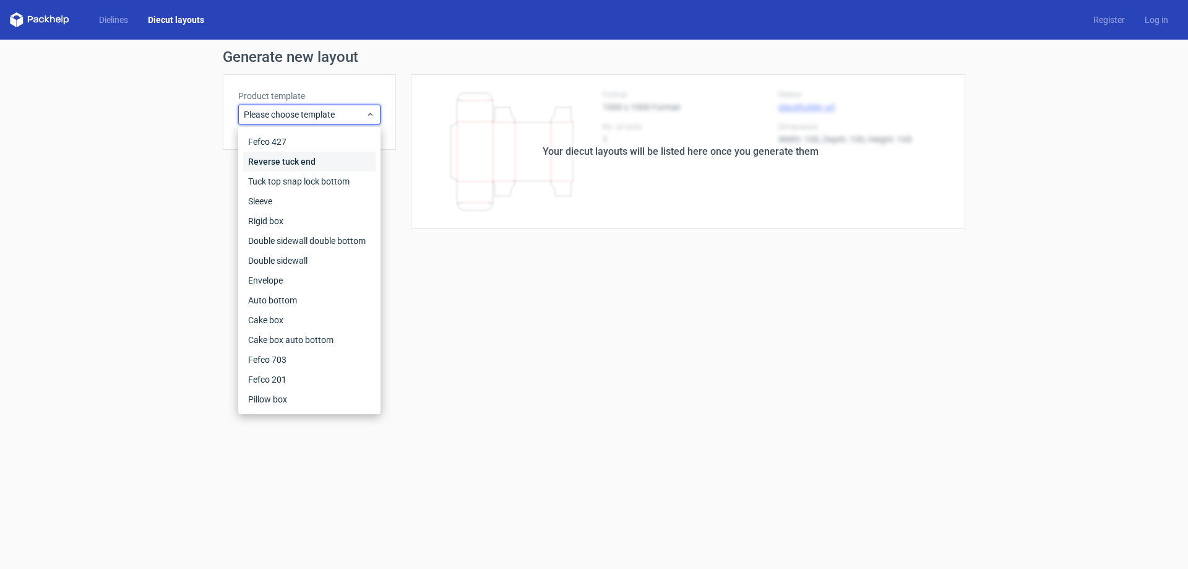
click at [293, 165] on div "Reverse tuck end" at bounding box center [309, 162] width 132 height 20
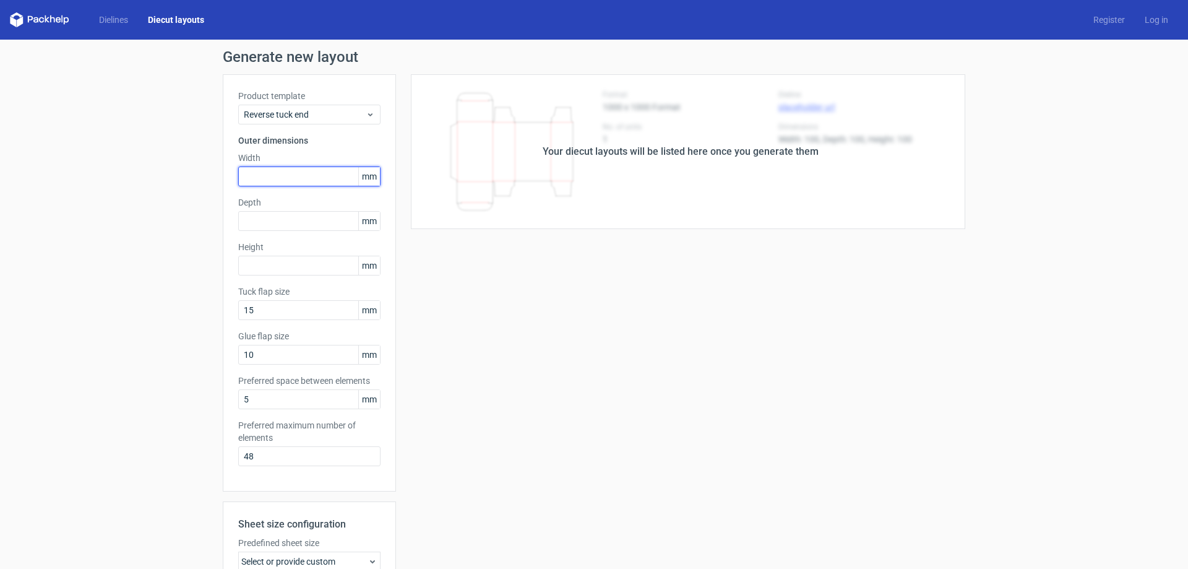
click at [309, 173] on input "text" at bounding box center [309, 176] width 142 height 20
click at [364, 178] on span "mm" at bounding box center [369, 176] width 22 height 19
click at [366, 178] on span "mm" at bounding box center [369, 176] width 22 height 19
click at [361, 176] on span "mm" at bounding box center [369, 176] width 22 height 19
click at [359, 176] on span "mm" at bounding box center [369, 176] width 22 height 19
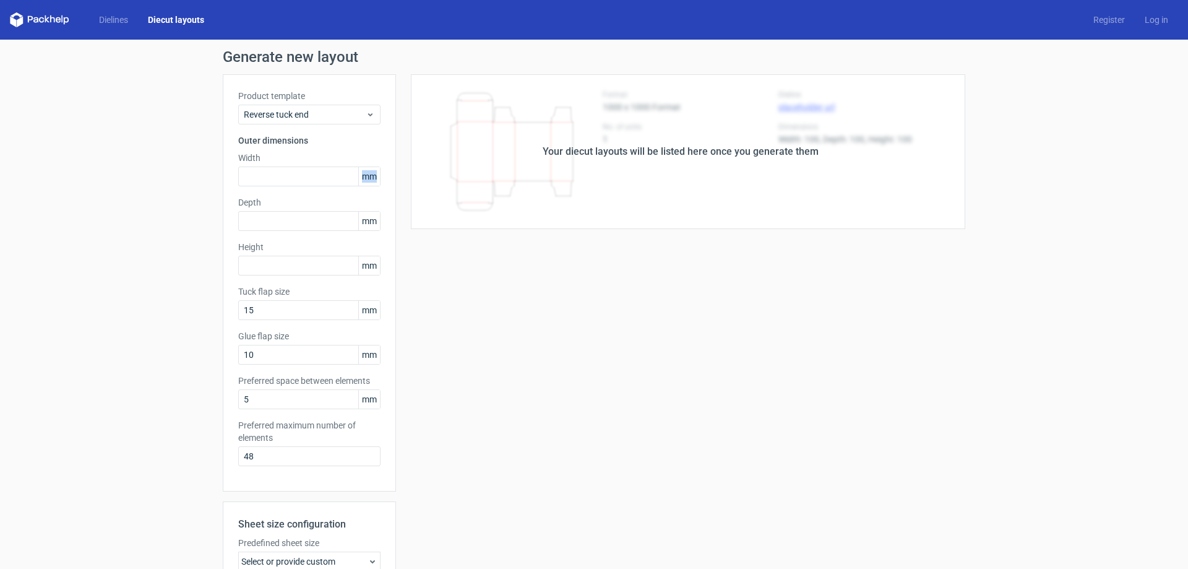
click at [358, 175] on span "mm" at bounding box center [369, 176] width 22 height 19
click at [358, 178] on span "mm" at bounding box center [369, 176] width 22 height 19
click at [300, 182] on input "text" at bounding box center [309, 176] width 142 height 20
type input "120"
type input "65"
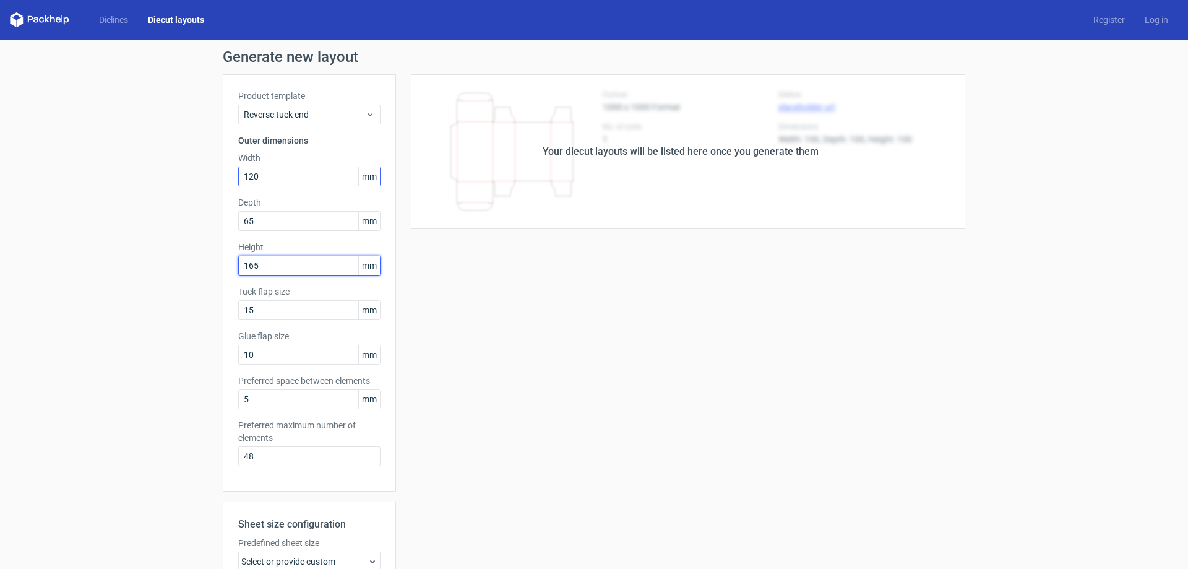
type input "165"
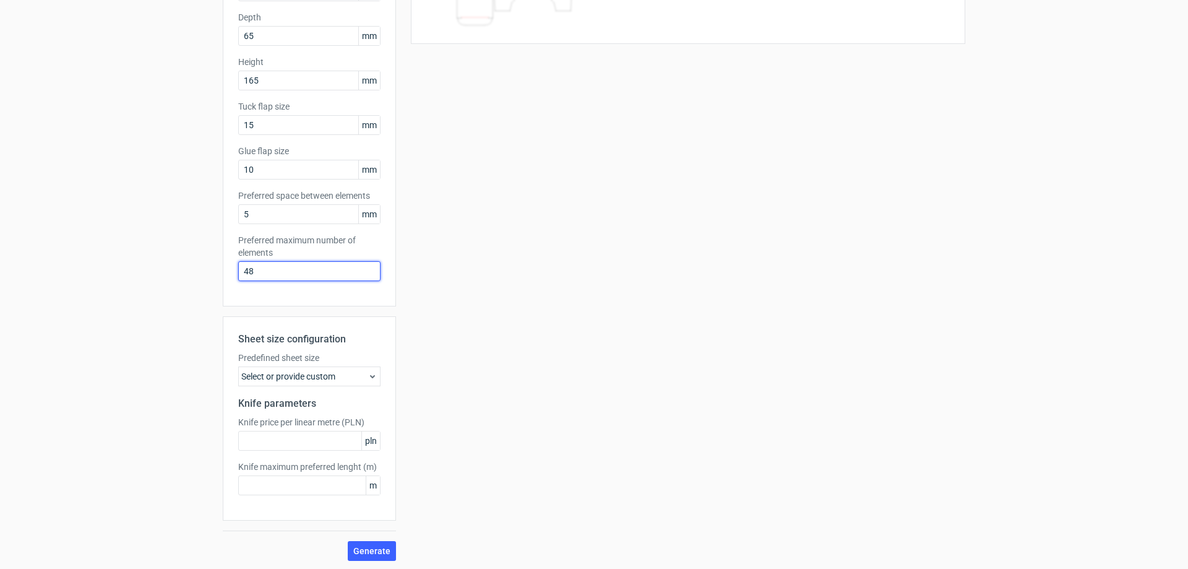
scroll to position [187, 0]
click at [339, 372] on div "Select or provide custom" at bounding box center [309, 374] width 142 height 20
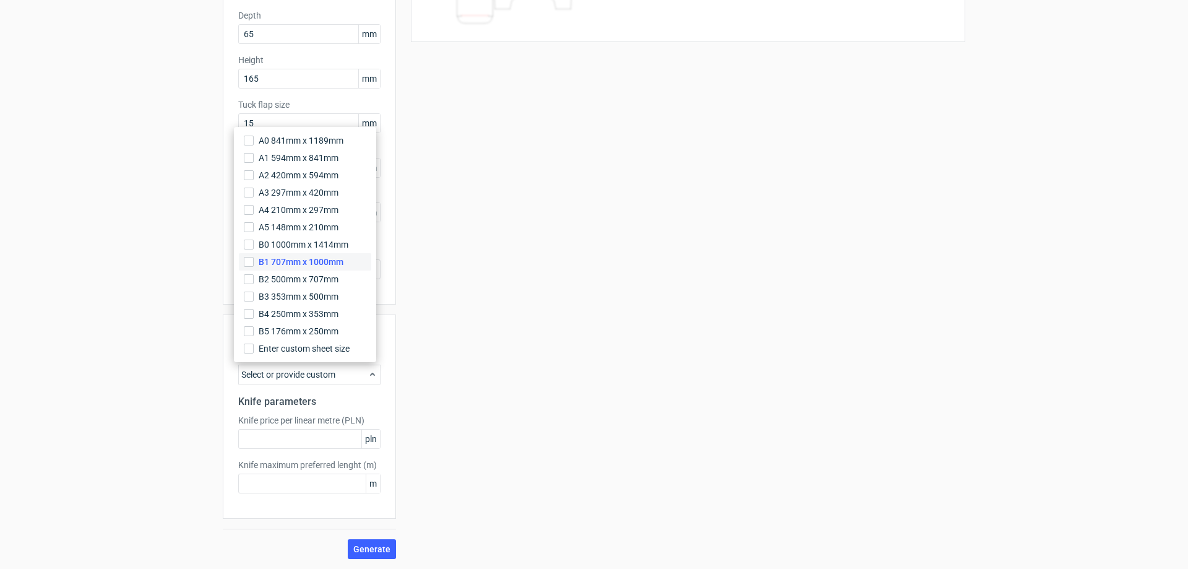
click at [299, 255] on label "B1 707mm x 1000mm" at bounding box center [305, 261] width 132 height 17
click at [254, 257] on input "B1 707mm x 1000mm" at bounding box center [249, 262] width 10 height 10
click at [512, 438] on div "Your diecut layouts will be listed here once you generate them Height Depth Wid…" at bounding box center [680, 222] width 569 height 671
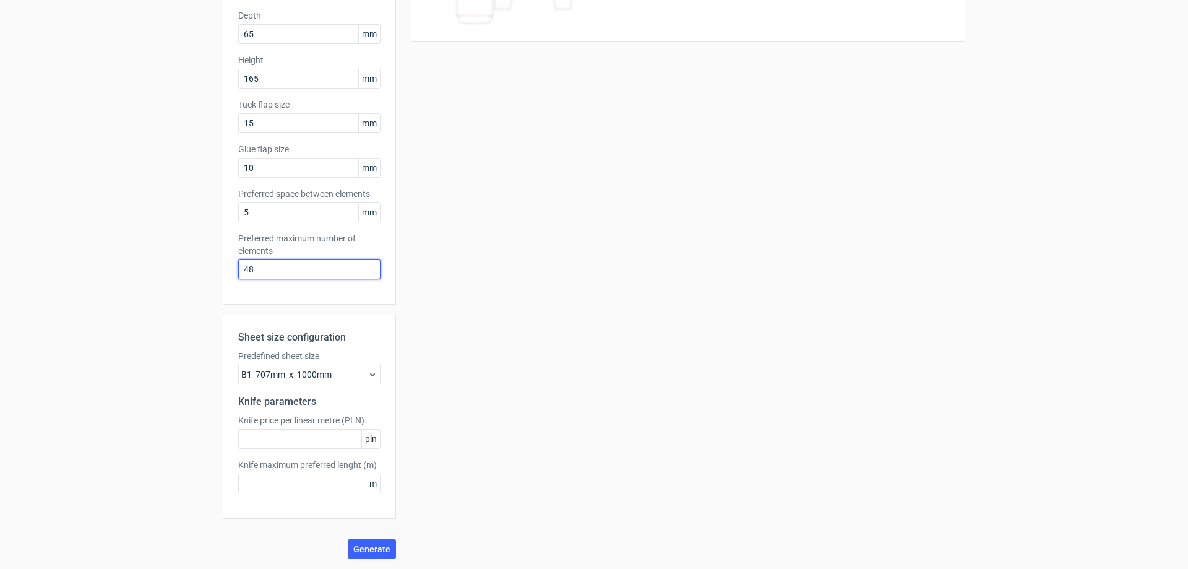
drag, startPoint x: 262, startPoint y: 266, endPoint x: 208, endPoint y: 265, distance: 53.8
click at [210, 265] on div "Generate new layout Product template Reverse tuck end Outer dimensions Width 12…" at bounding box center [594, 211] width 1188 height 716
click at [371, 549] on span "Generate" at bounding box center [371, 548] width 37 height 9
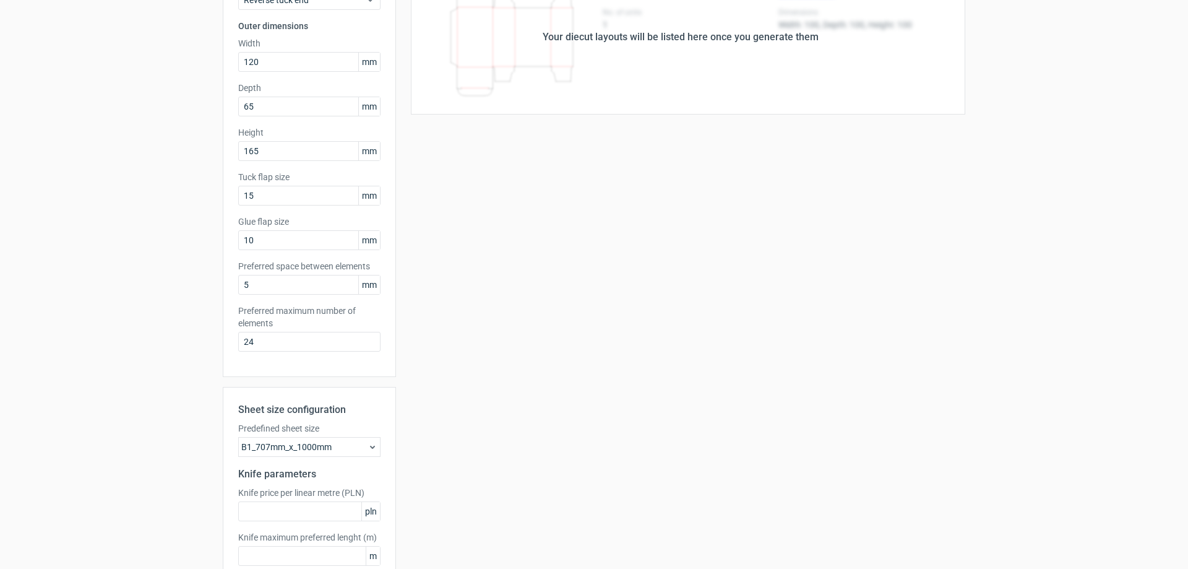
scroll to position [0, 0]
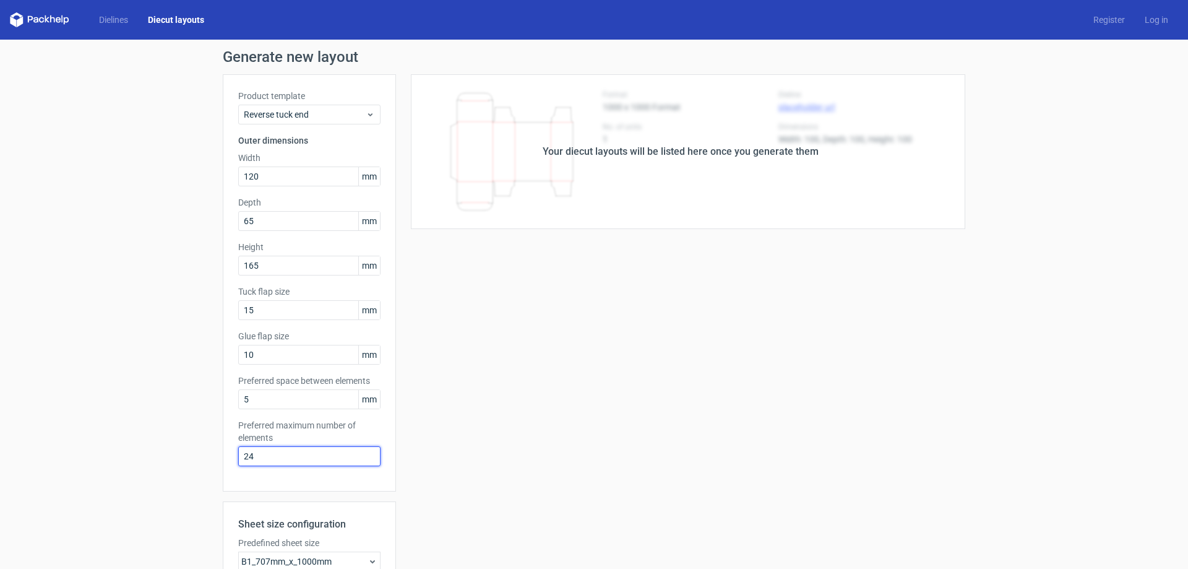
drag, startPoint x: 288, startPoint y: 453, endPoint x: 155, endPoint y: 440, distance: 133.6
click at [165, 440] on div "Generate new layout Product template Reverse tuck end Outer dimensions Width 12…" at bounding box center [594, 398] width 1188 height 716
drag, startPoint x: 256, startPoint y: 453, endPoint x: 171, endPoint y: 456, distance: 84.8
click at [173, 456] on div "Generate new layout Product template Reverse tuck end Outer dimensions Width 12…" at bounding box center [594, 398] width 1188 height 716
type input "6"
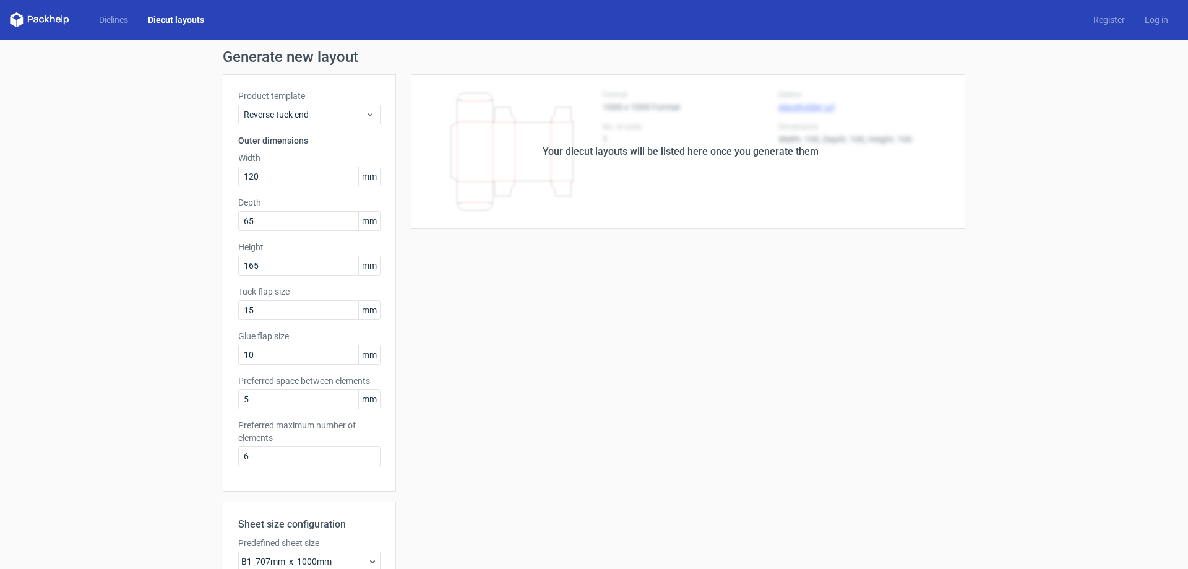
scroll to position [187, 0]
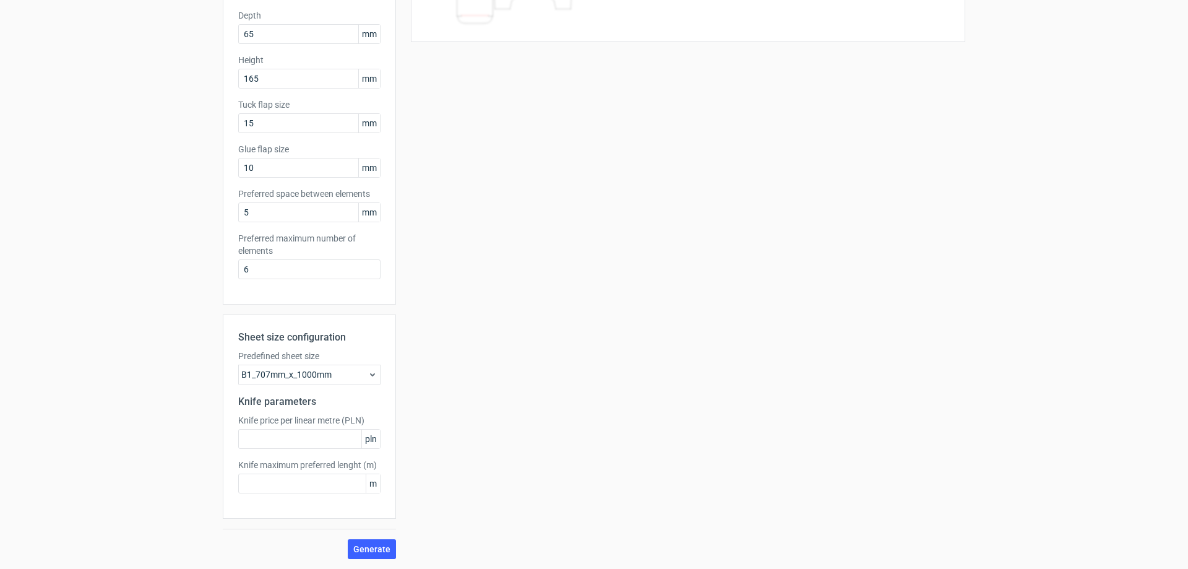
click at [366, 440] on span "pln" at bounding box center [370, 438] width 19 height 19
click at [375, 551] on span "Generate" at bounding box center [371, 548] width 37 height 9
click at [299, 270] on input "6" at bounding box center [309, 269] width 142 height 20
click at [307, 372] on div "B1_707mm_x_1000mm" at bounding box center [309, 374] width 142 height 20
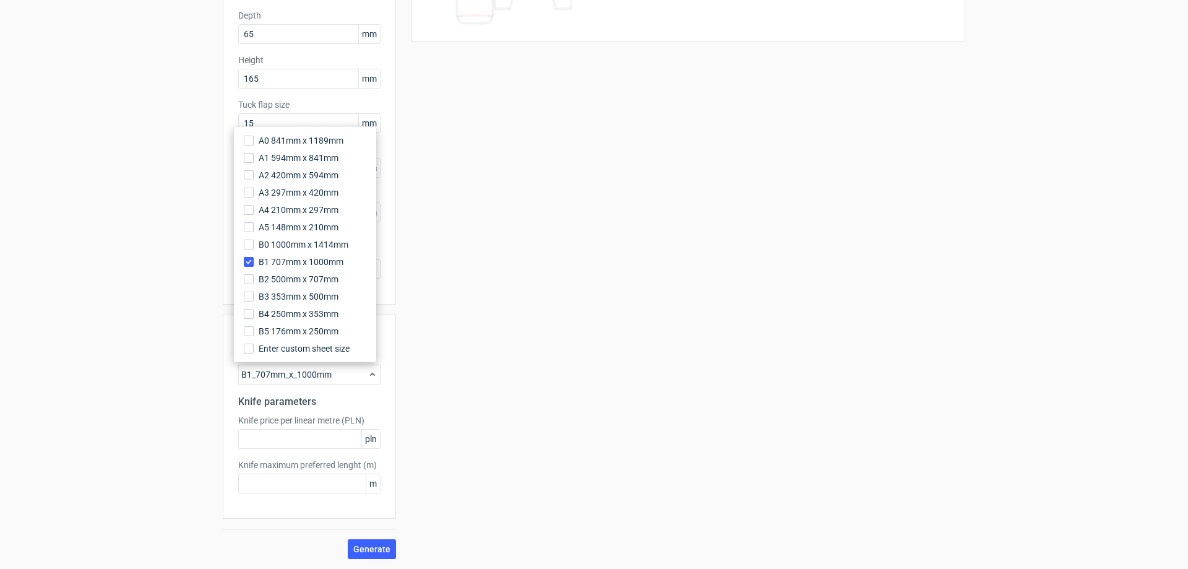
click at [307, 372] on div "B1_707mm_x_1000mm" at bounding box center [309, 374] width 142 height 20
click at [517, 354] on div "Your diecut layouts will be listed here once you generate them Height Depth Wid…" at bounding box center [680, 222] width 569 height 671
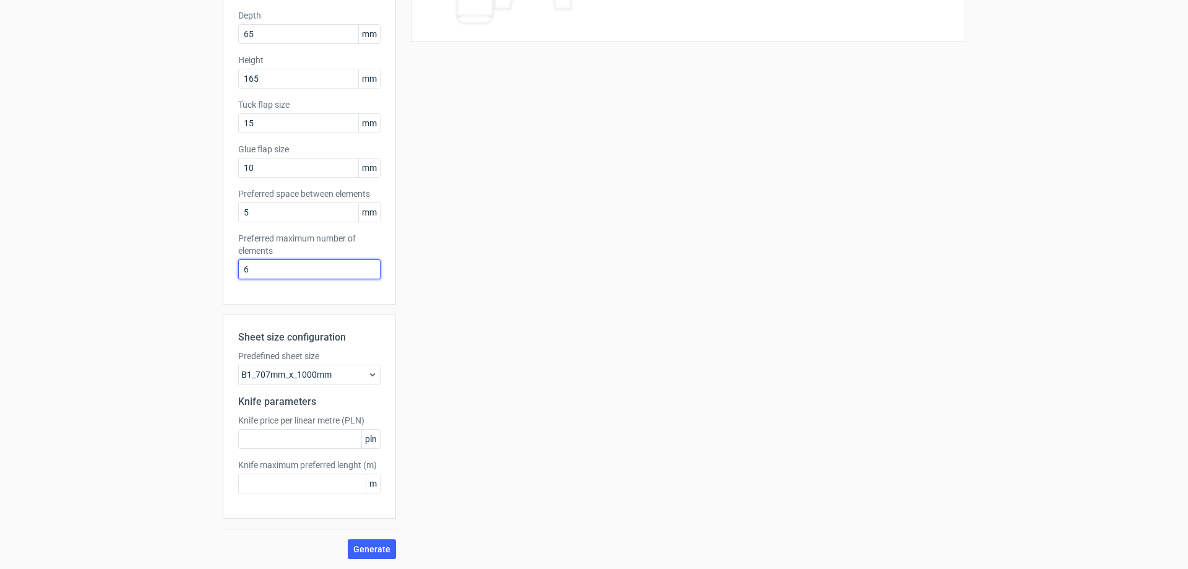
drag, startPoint x: 267, startPoint y: 267, endPoint x: 206, endPoint y: 257, distance: 61.9
click at [206, 257] on div "Generate new layout Product template Reverse tuck end Outer dimensions Width 12…" at bounding box center [594, 211] width 1188 height 716
click at [367, 439] on span "pln" at bounding box center [370, 438] width 19 height 19
click at [317, 439] on input "text" at bounding box center [309, 439] width 142 height 20
click at [368, 546] on span "Generate" at bounding box center [371, 548] width 37 height 9
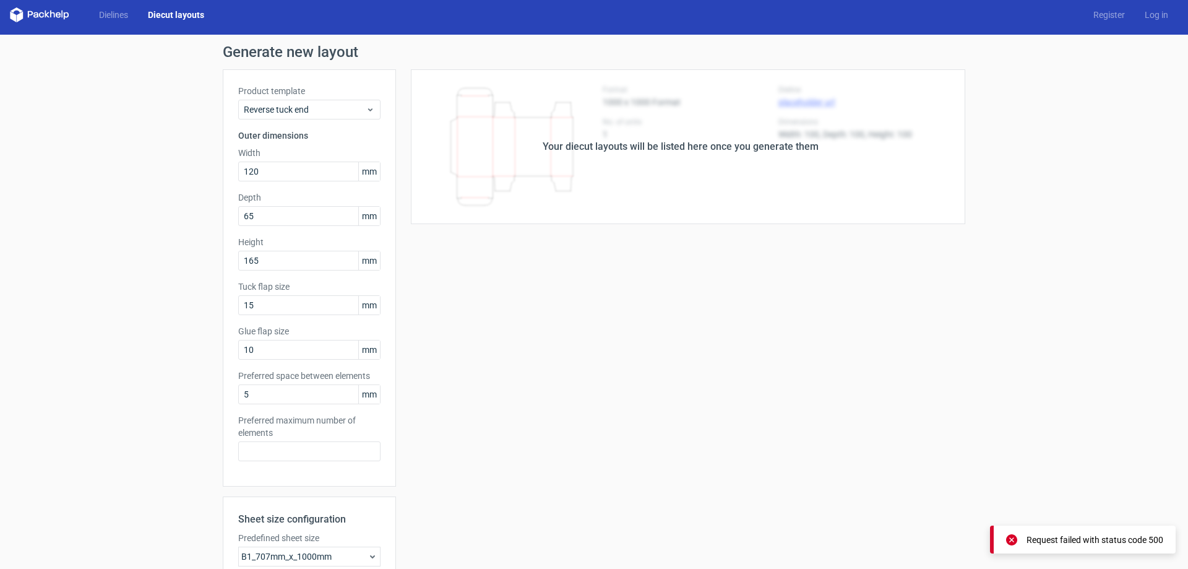
scroll to position [0, 0]
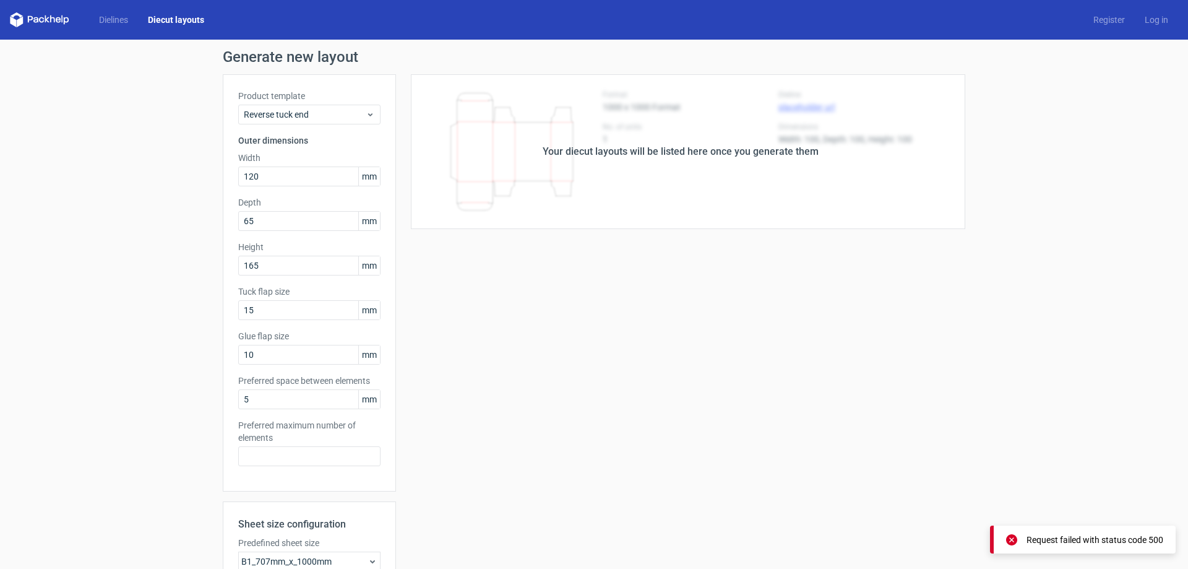
click at [316, 445] on div "Preferred maximum number of elements" at bounding box center [309, 442] width 142 height 47
click at [327, 118] on span "Reverse tuck end" at bounding box center [305, 114] width 122 height 12
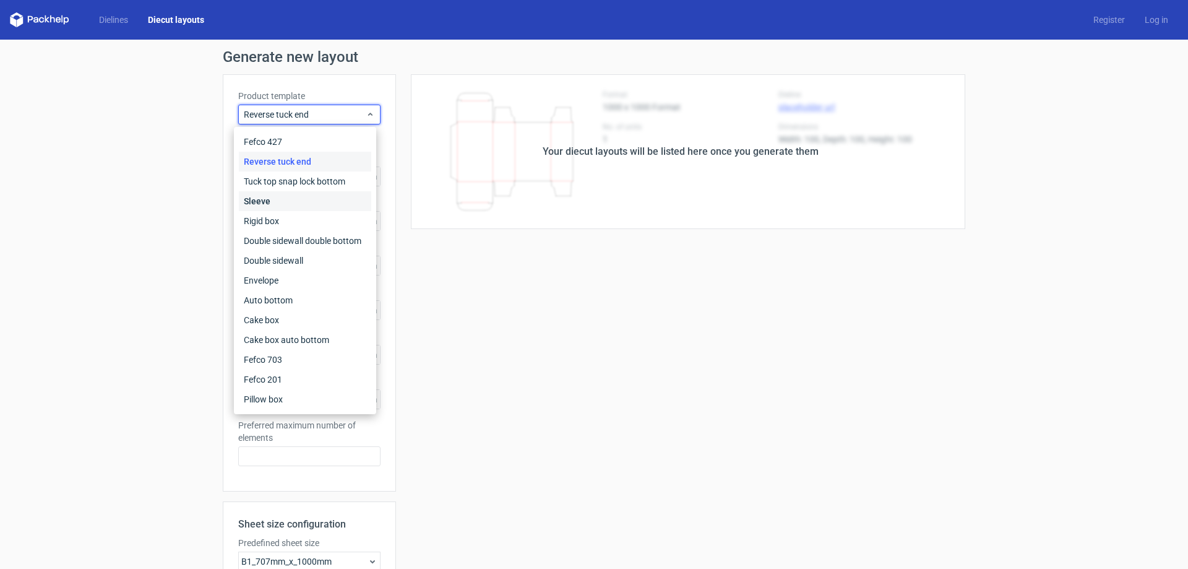
click at [281, 207] on div "Sleeve" at bounding box center [305, 201] width 132 height 20
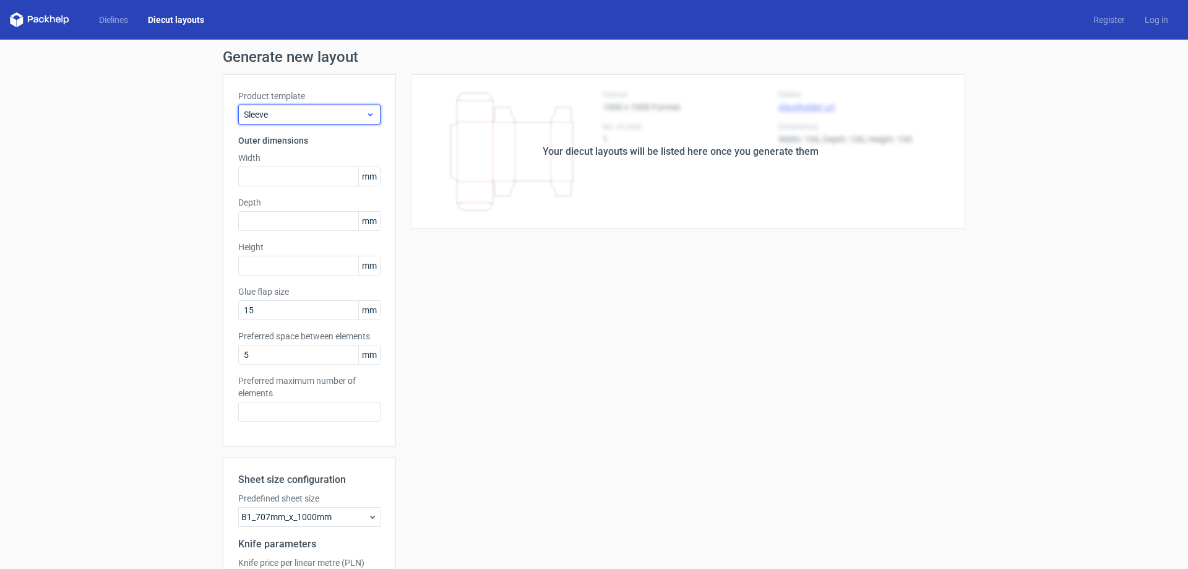
click at [299, 114] on span "Sleeve" at bounding box center [305, 114] width 122 height 12
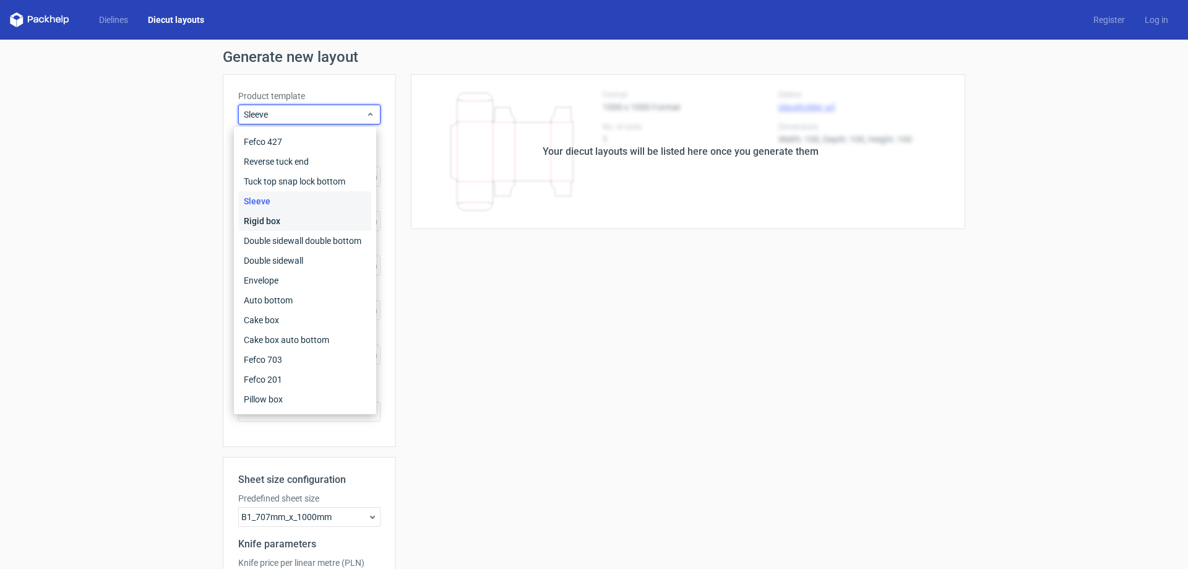
click at [278, 223] on div "Rigid box" at bounding box center [305, 221] width 132 height 20
